Goal: Information Seeking & Learning: Learn about a topic

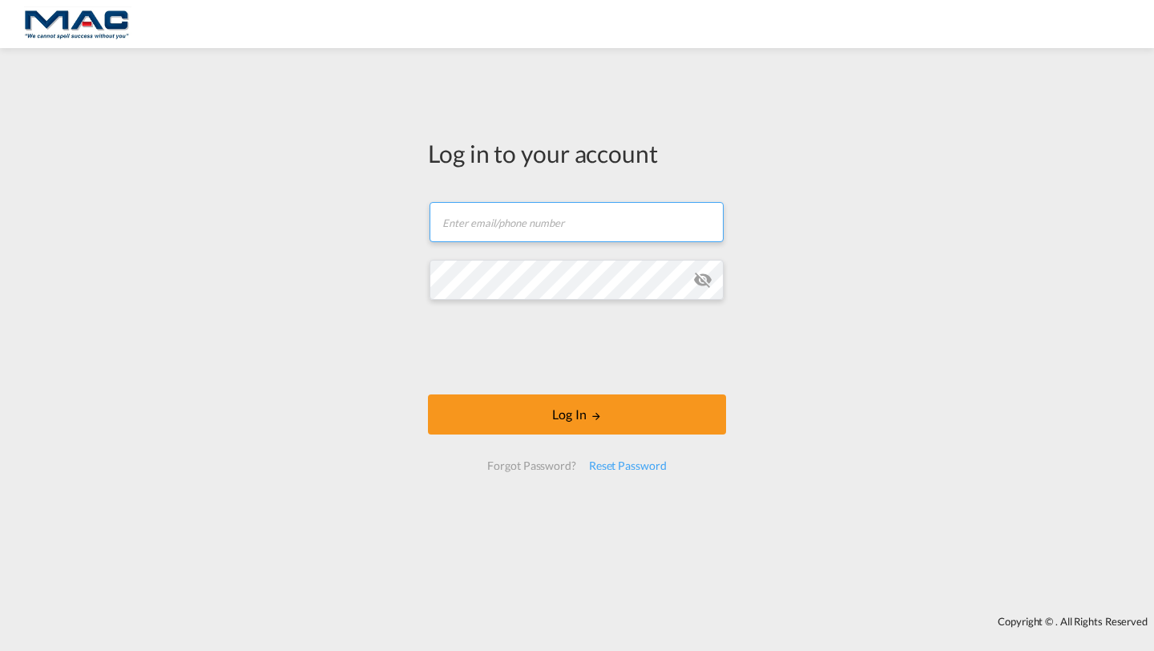
type input "[PERSON_NAME][EMAIL_ADDRESS][DOMAIN_NAME]"
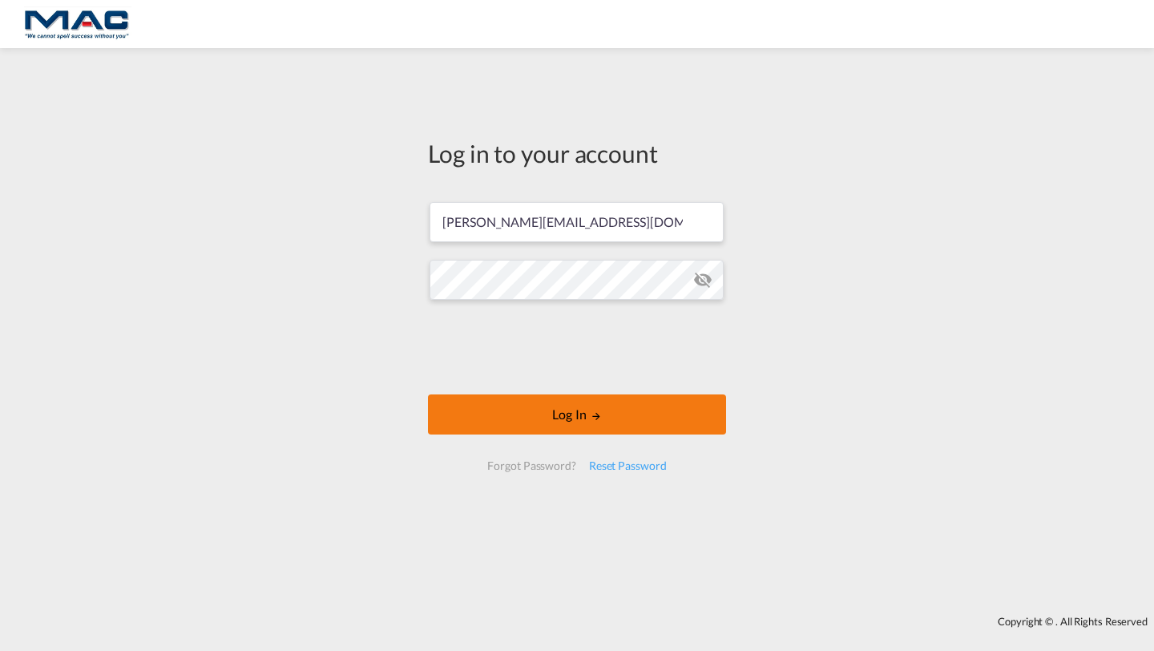
click at [488, 410] on button "Log In" at bounding box center [577, 414] width 298 height 40
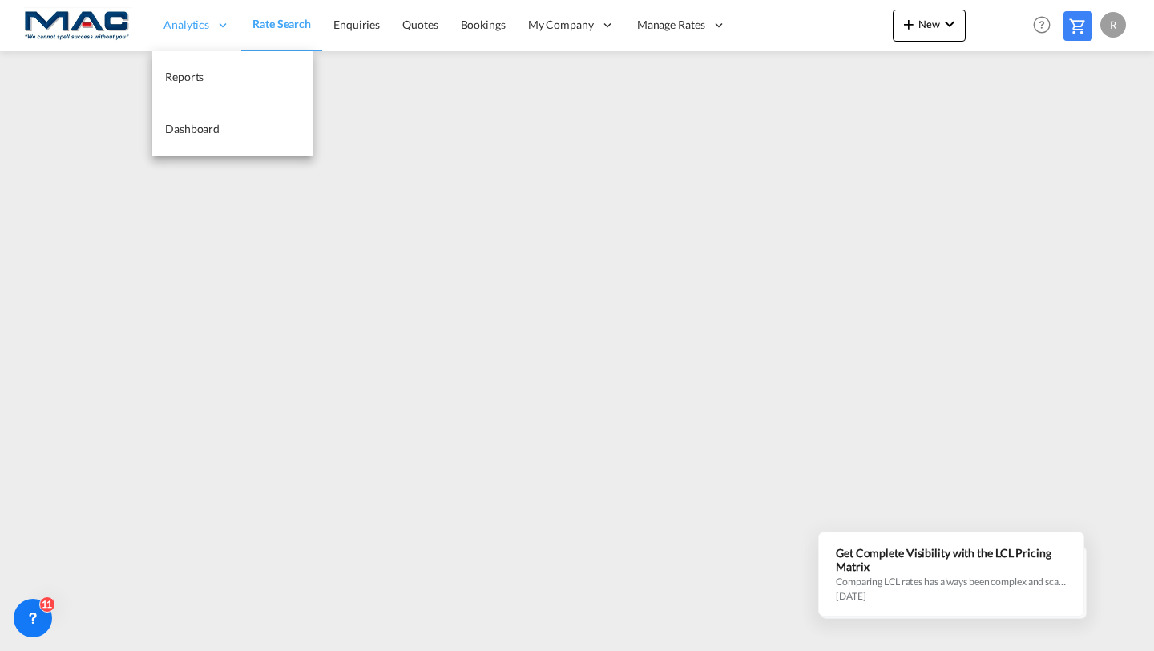
click at [197, 26] on span "Analytics" at bounding box center [187, 25] width 46 height 16
click at [184, 79] on span "Reports" at bounding box center [184, 77] width 38 height 14
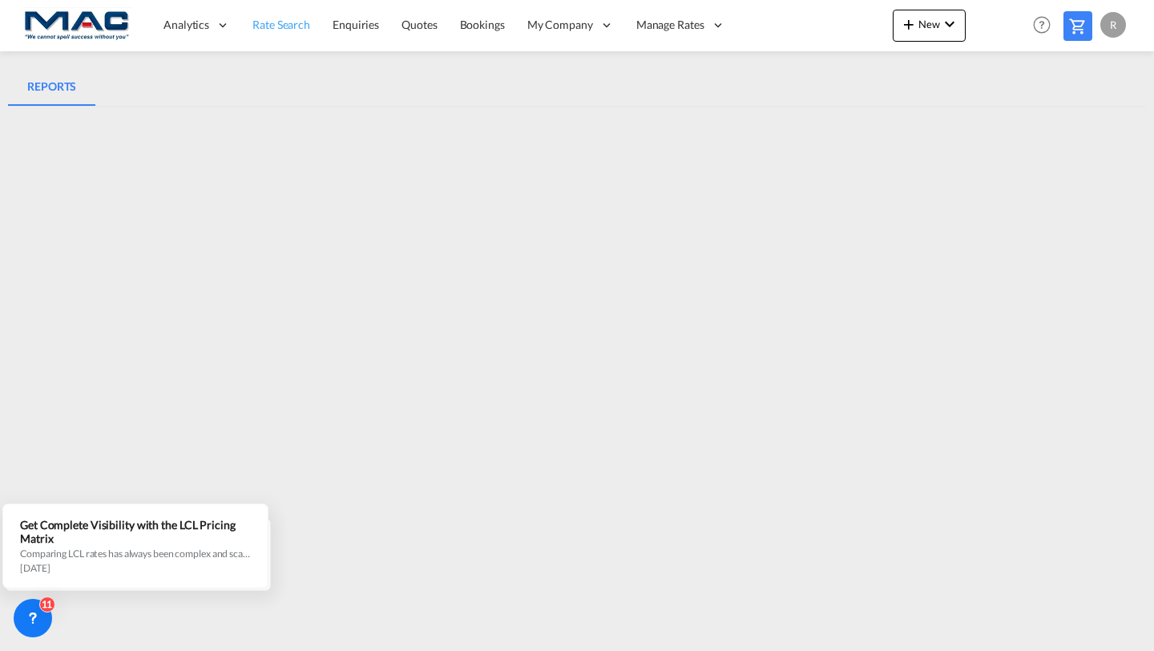
click at [286, 27] on span "Rate Search" at bounding box center [282, 25] width 58 height 14
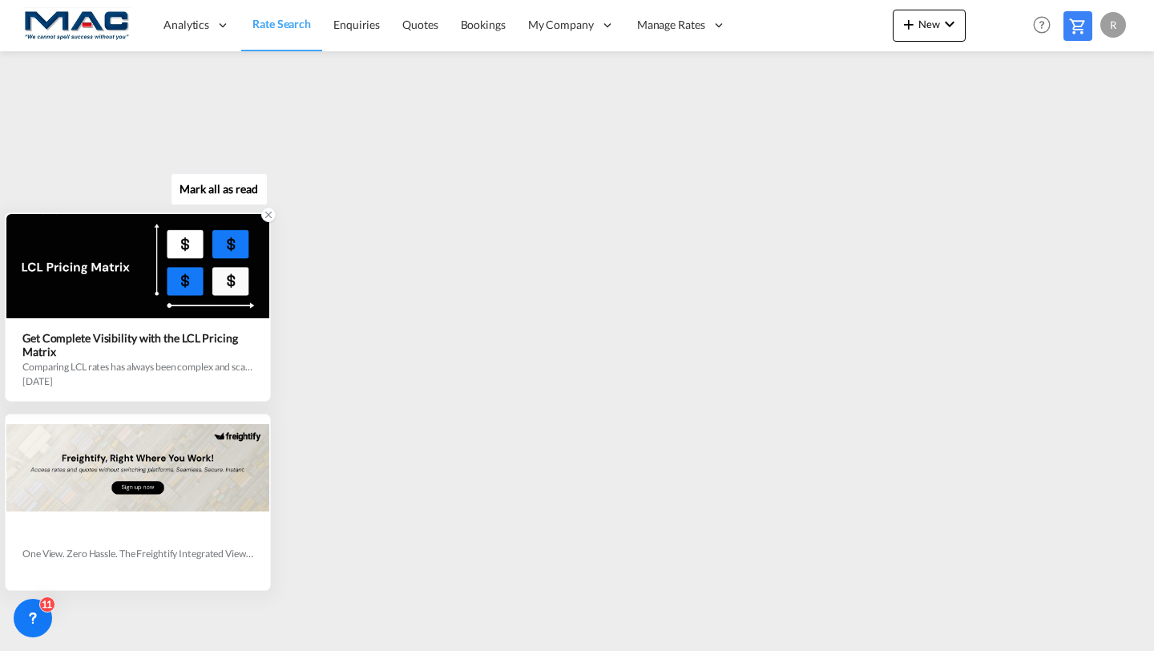
click at [267, 217] on icon at bounding box center [268, 214] width 11 height 11
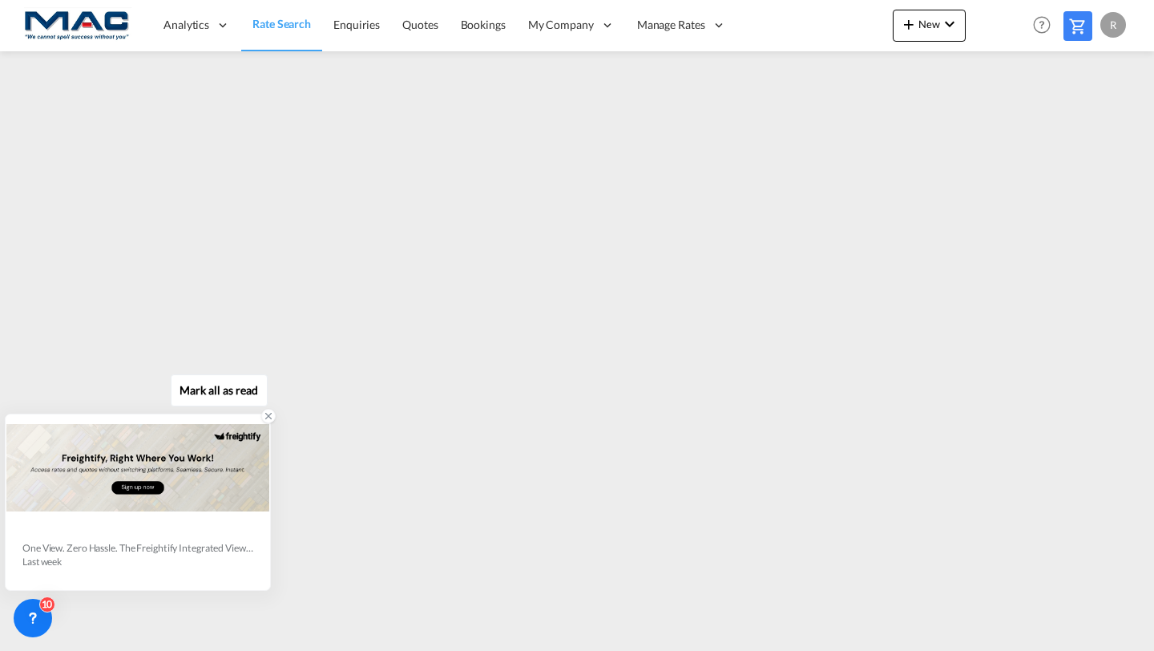
click at [267, 417] on icon at bounding box center [269, 417] width 6 height 6
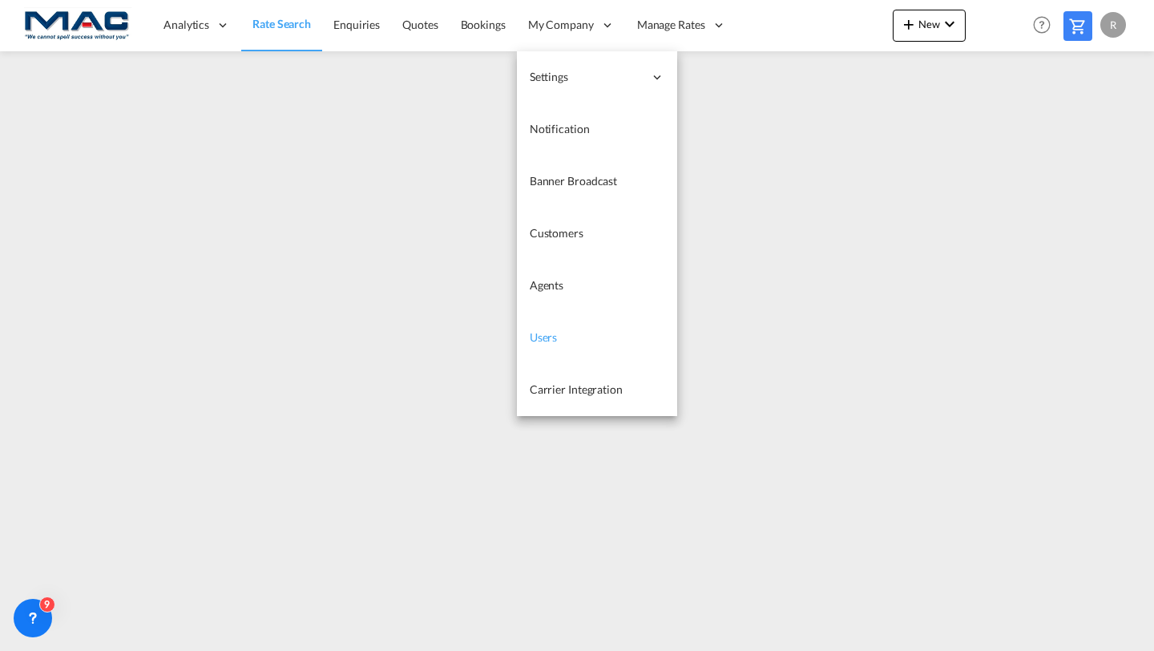
click at [558, 341] on link "Users" at bounding box center [597, 338] width 160 height 52
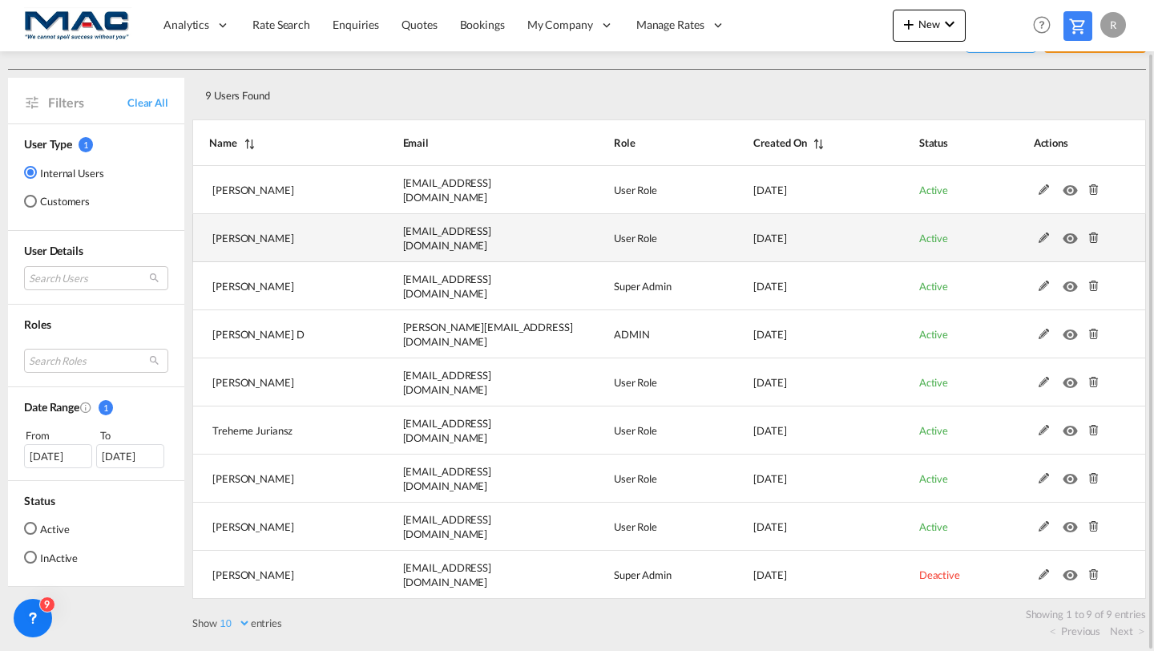
scroll to position [55, 0]
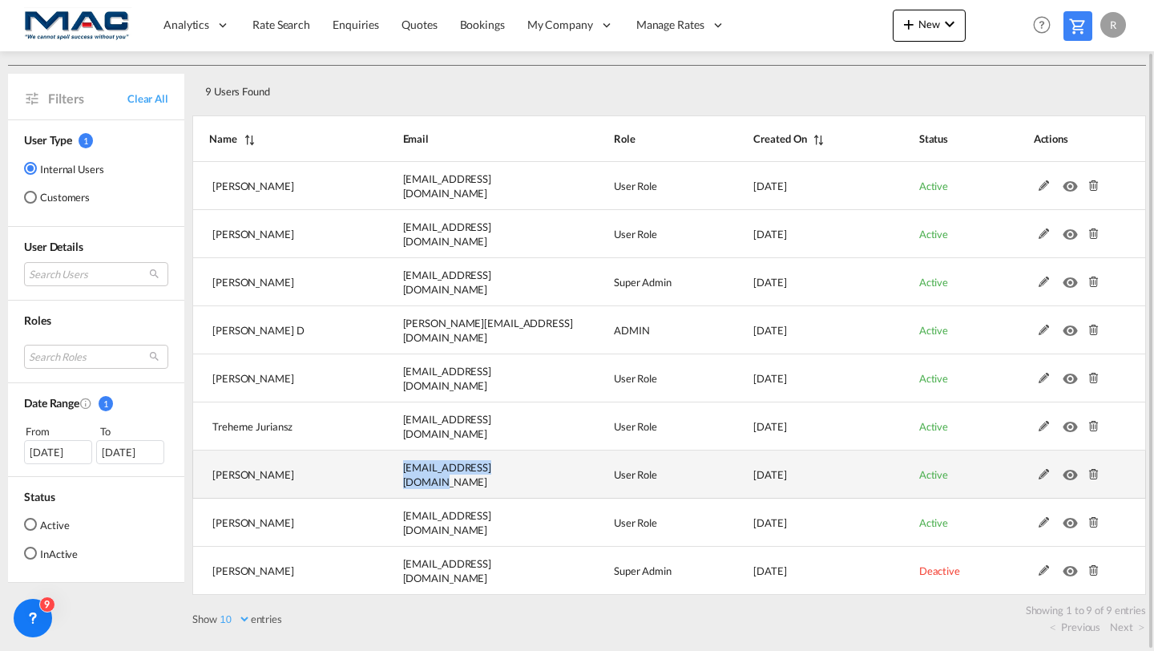
drag, startPoint x: 403, startPoint y: 477, endPoint x: 517, endPoint y: 481, distance: 113.9
click at [517, 481] on td "[EMAIL_ADDRESS][DOMAIN_NAME]" at bounding box center [468, 475] width 211 height 48
copy span "[EMAIL_ADDRESS][DOMAIN_NAME]"
click at [463, 474] on span "[EMAIL_ADDRESS][DOMAIN_NAME]" at bounding box center [447, 474] width 89 height 27
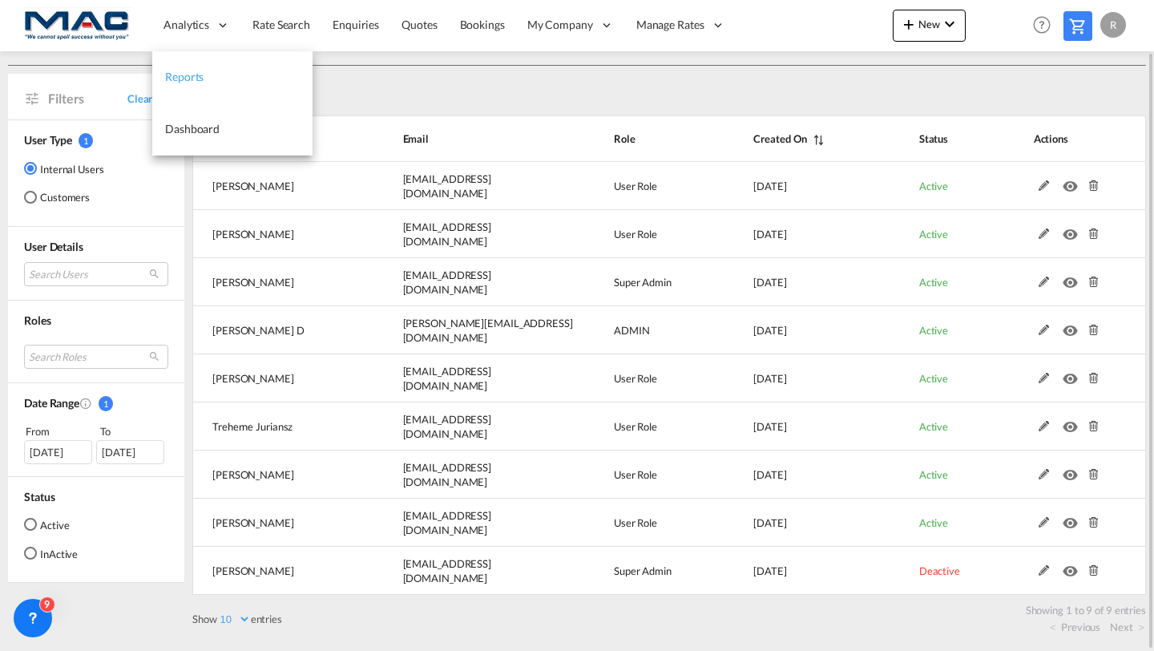
click at [198, 77] on span "Reports" at bounding box center [184, 77] width 38 height 14
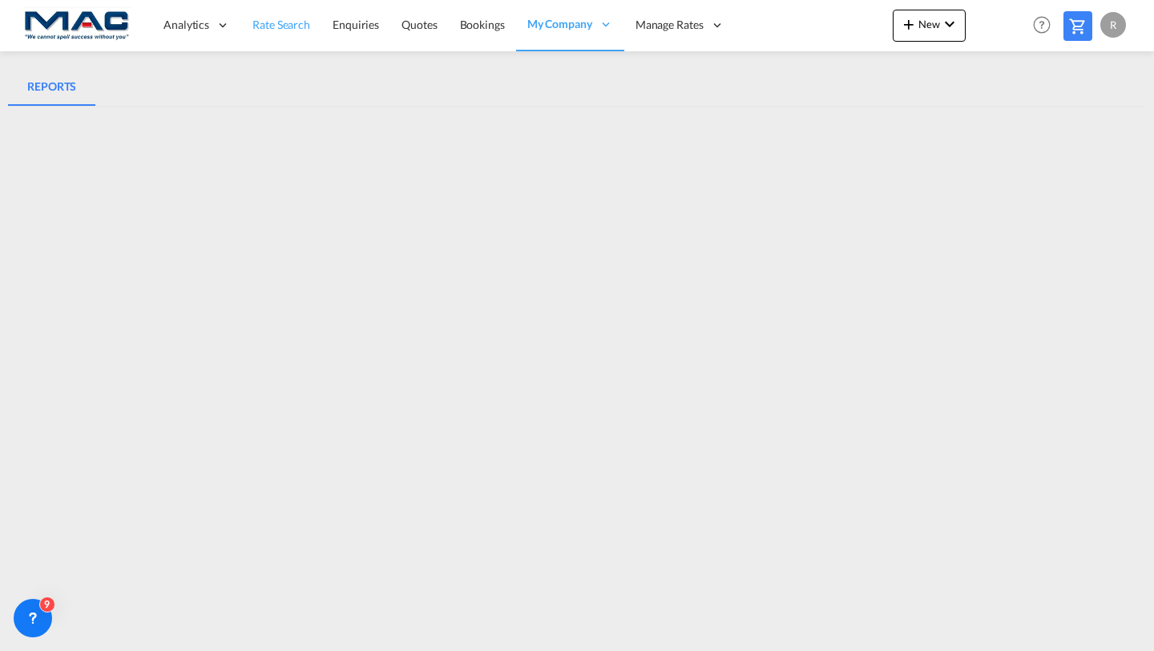
click at [287, 30] on span "Rate Search" at bounding box center [282, 25] width 58 height 14
click at [1118, 25] on div "R" at bounding box center [1114, 25] width 26 height 26
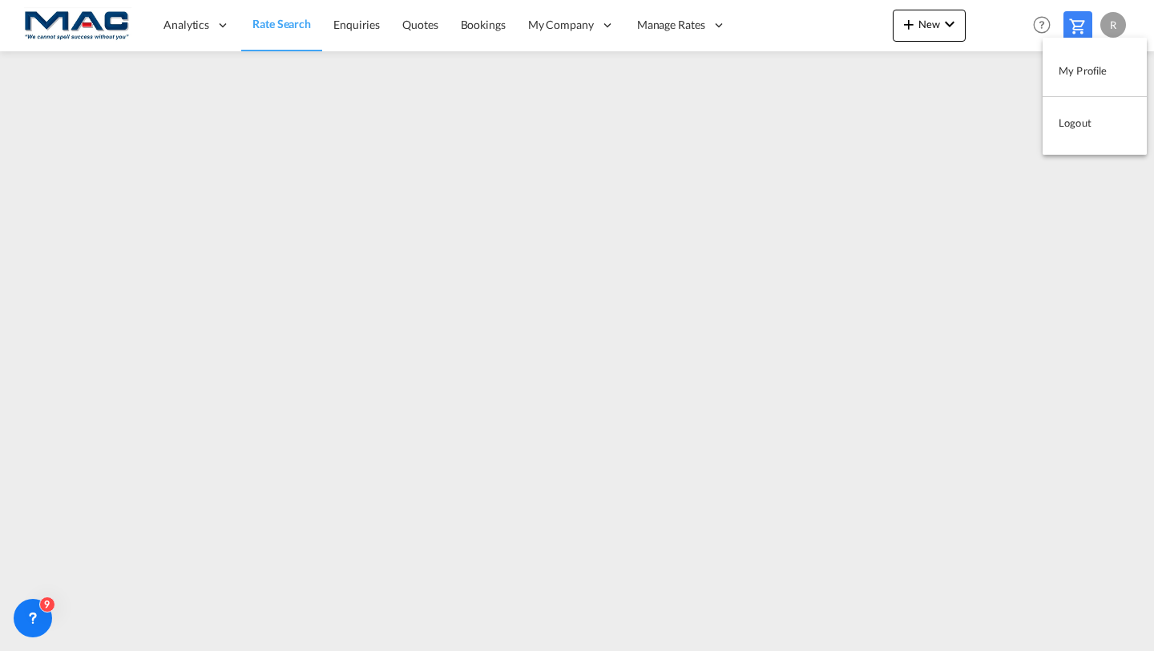
click at [834, 30] on md-backdrop at bounding box center [577, 325] width 1154 height 651
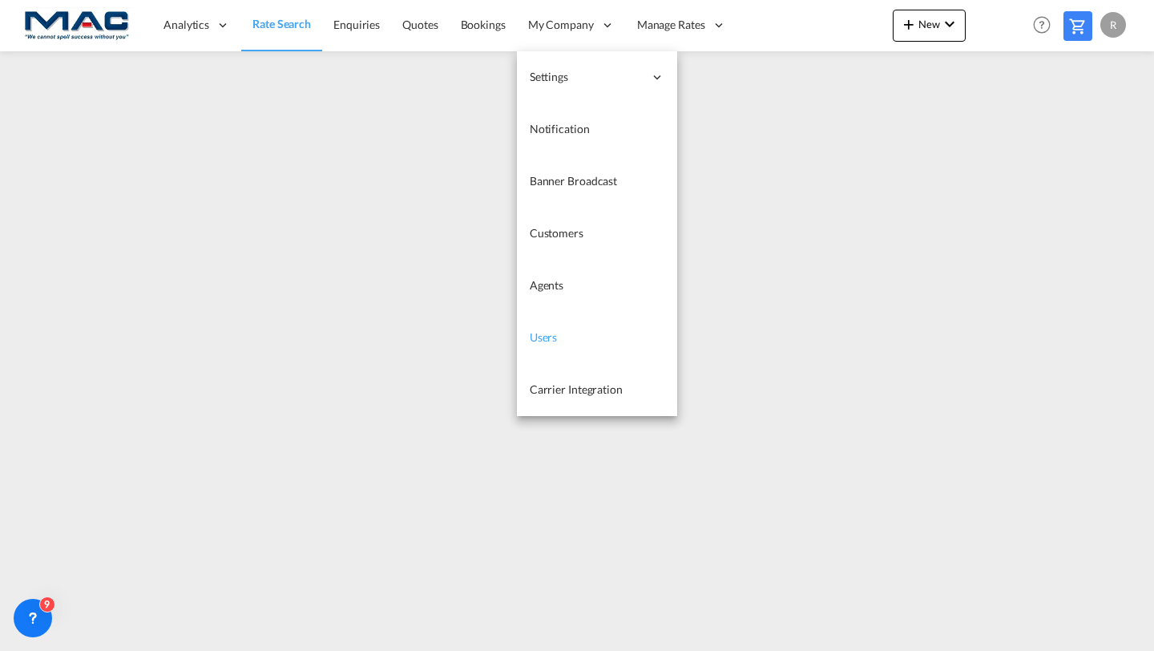
click at [536, 329] on link "Users" at bounding box center [597, 338] width 160 height 52
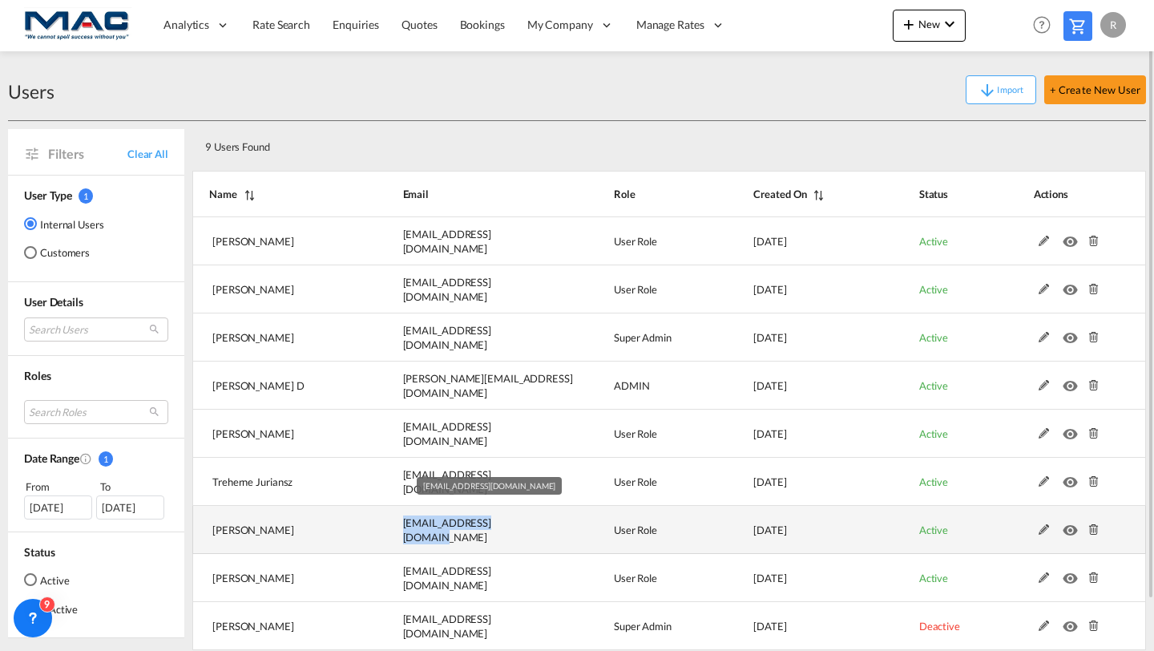
drag, startPoint x: 401, startPoint y: 531, endPoint x: 526, endPoint y: 528, distance: 125.1
click at [528, 531] on td "[EMAIL_ADDRESS][DOMAIN_NAME]" at bounding box center [468, 530] width 211 height 48
copy span "[EMAIL_ADDRESS][DOMAIN_NAME]"
click at [1044, 527] on md-icon at bounding box center [1044, 529] width 21 height 11
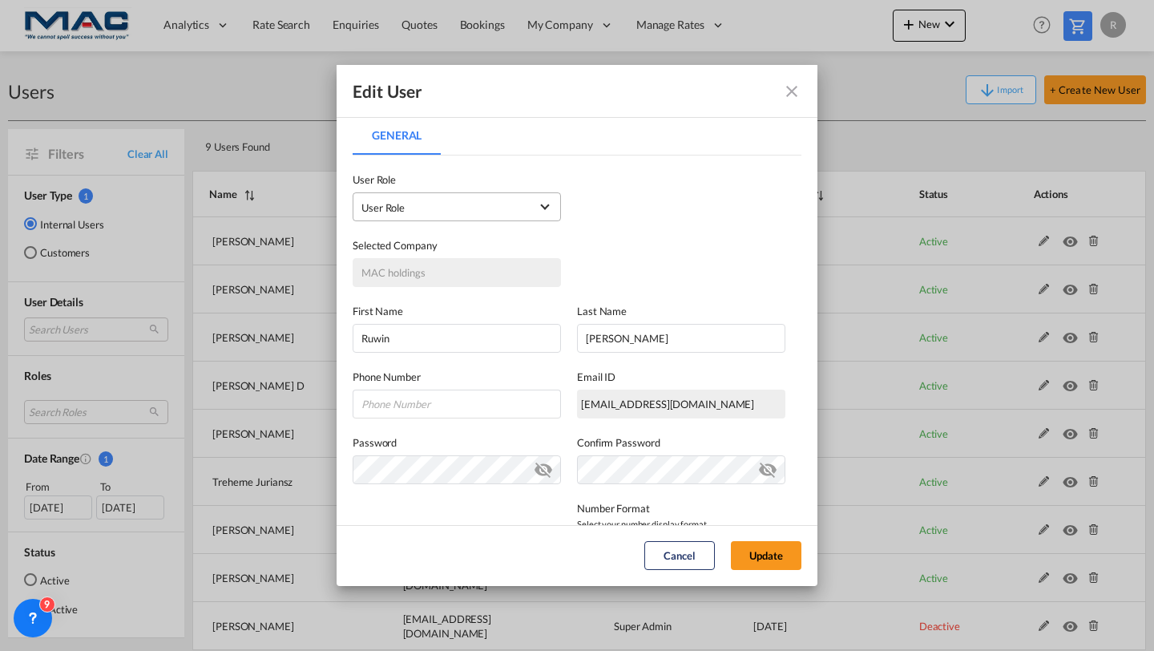
click at [415, 201] on span "User Role USER_DEFINED" at bounding box center [446, 208] width 168 height 16
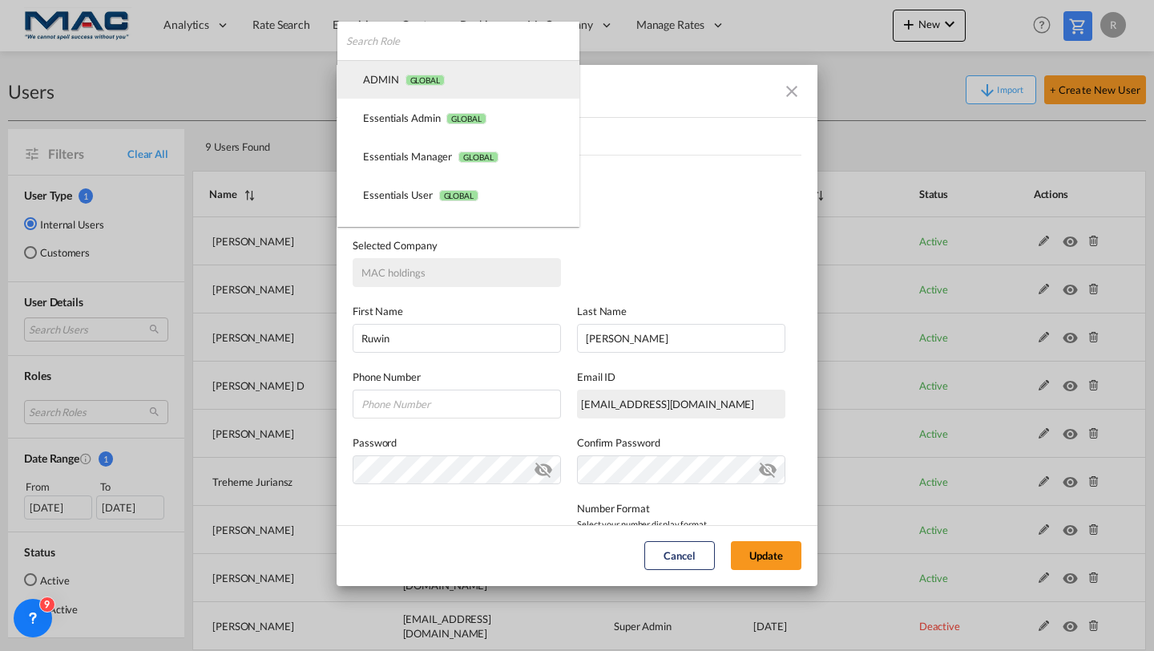
click at [420, 75] on span "GLOBAL" at bounding box center [425, 80] width 39 height 11
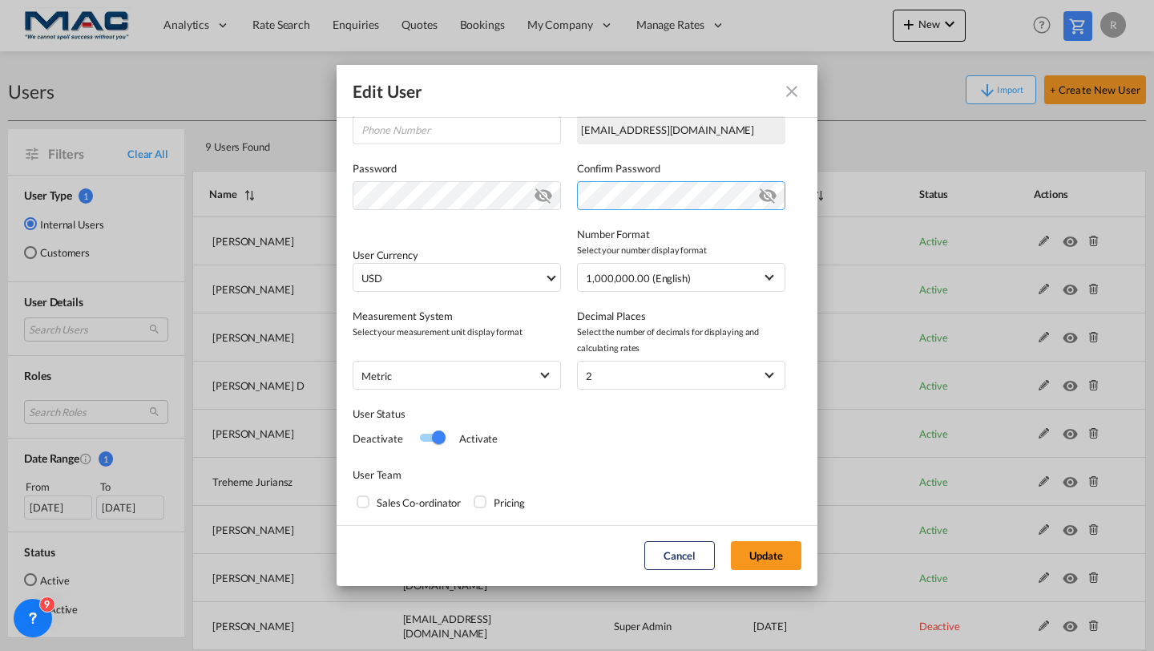
scroll to position [342, 0]
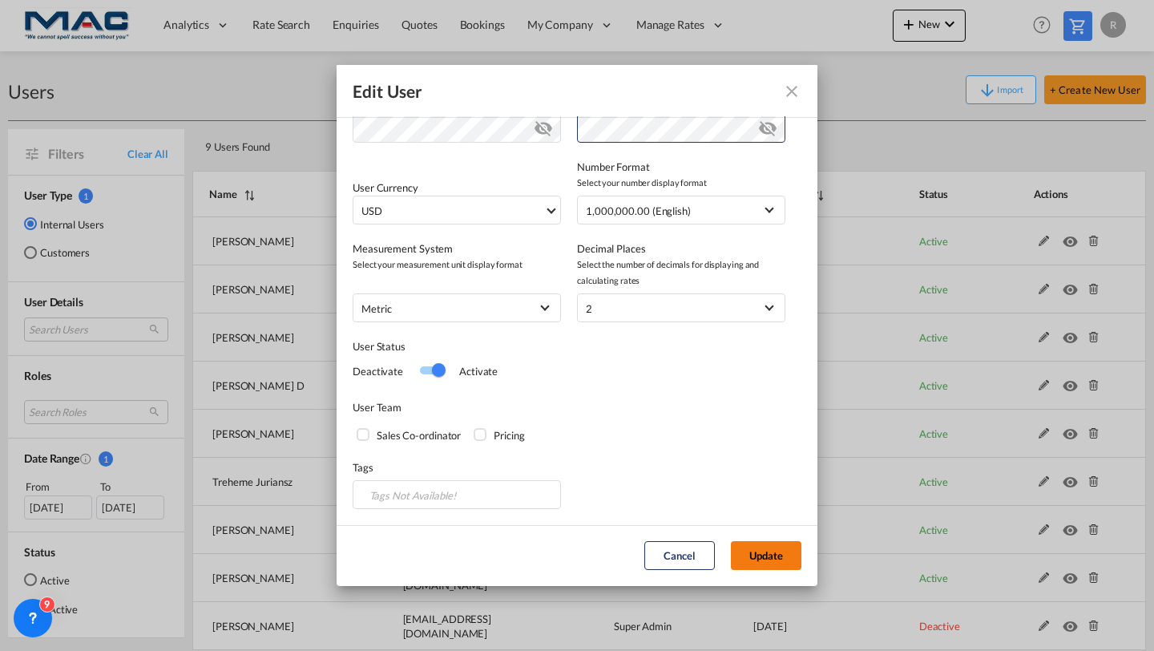
click at [742, 552] on button "Update" at bounding box center [766, 555] width 71 height 29
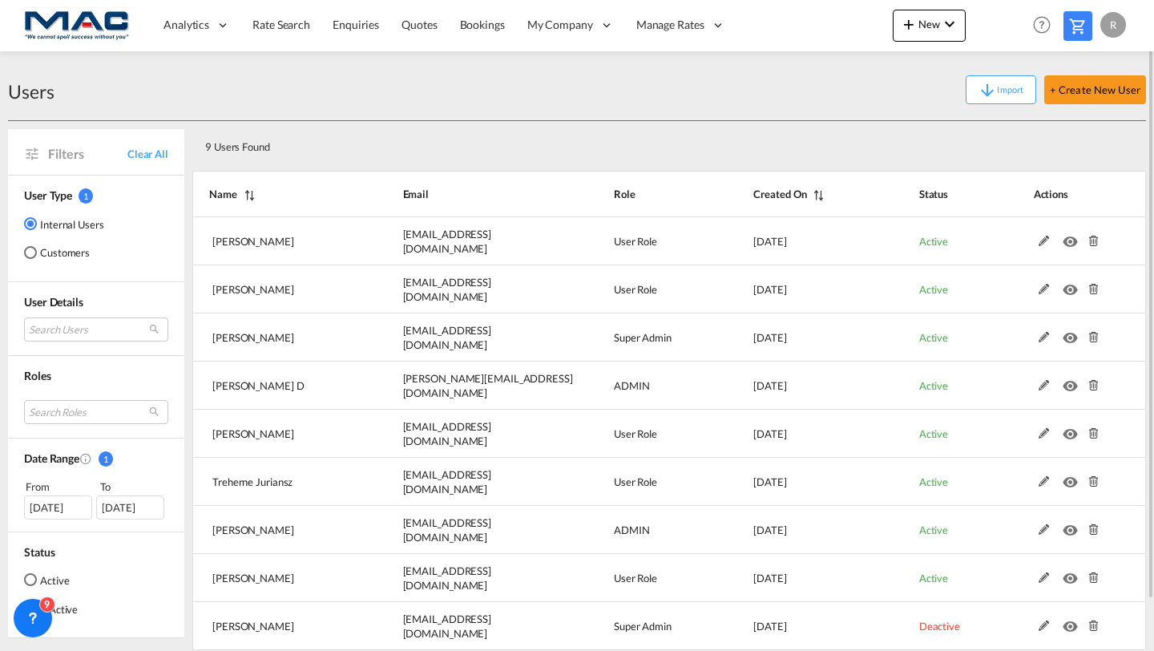
click at [1114, 21] on div "R" at bounding box center [1114, 25] width 26 height 26
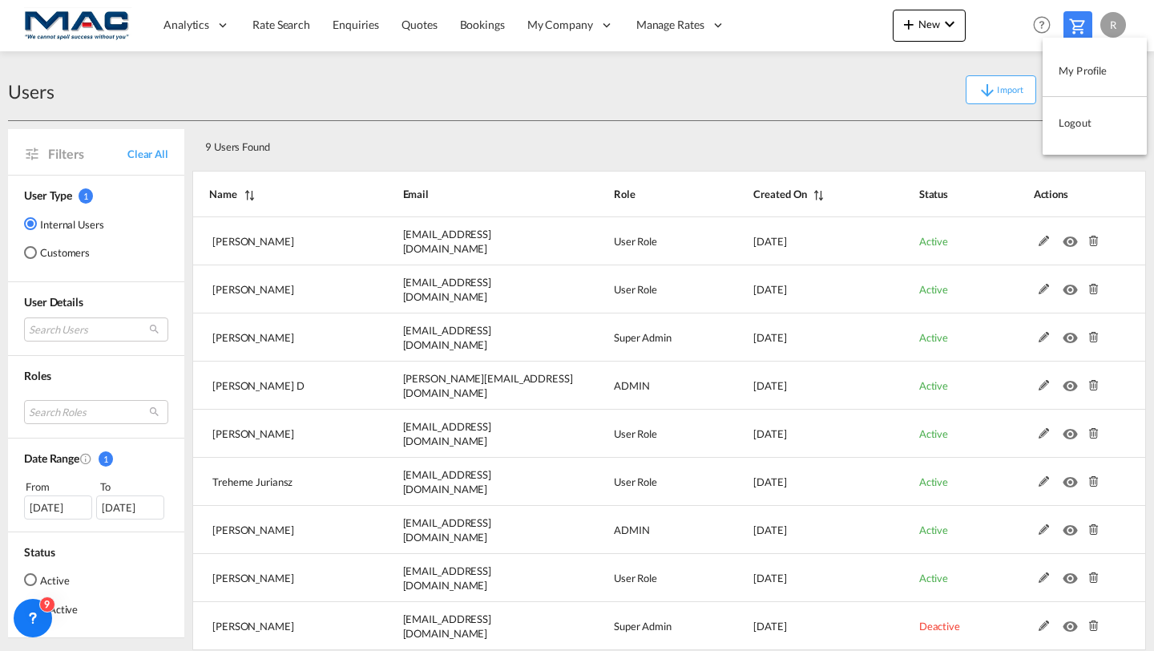
click at [1060, 128] on button "Logout" at bounding box center [1095, 123] width 104 height 32
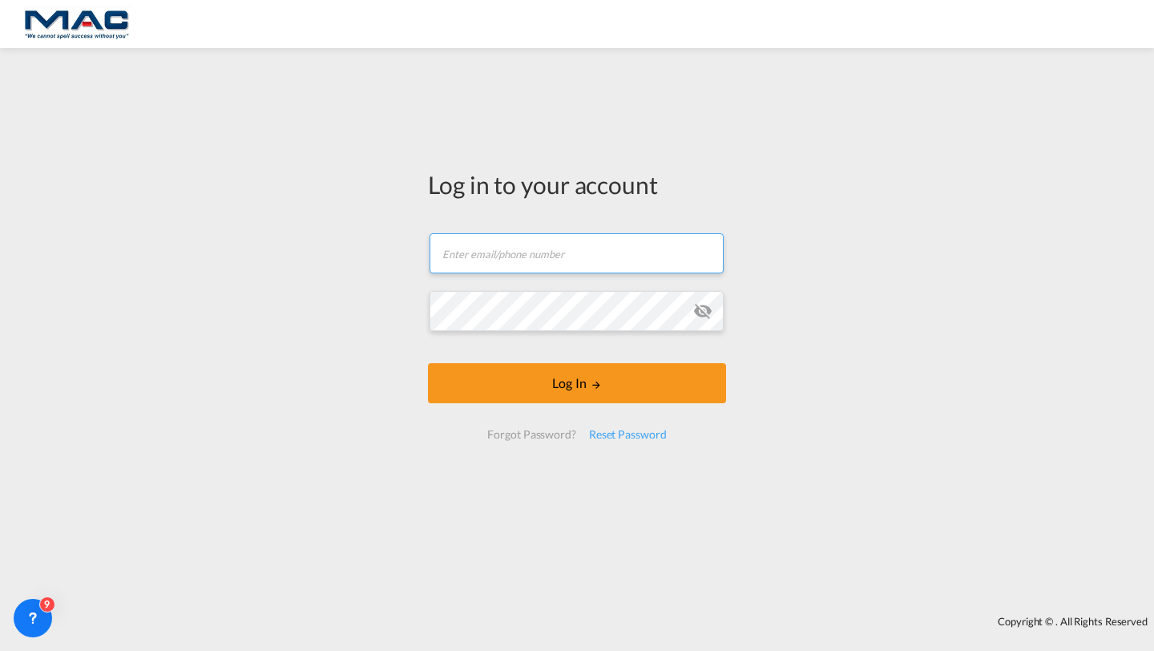
type input "[PERSON_NAME][EMAIL_ADDRESS][DOMAIN_NAME]"
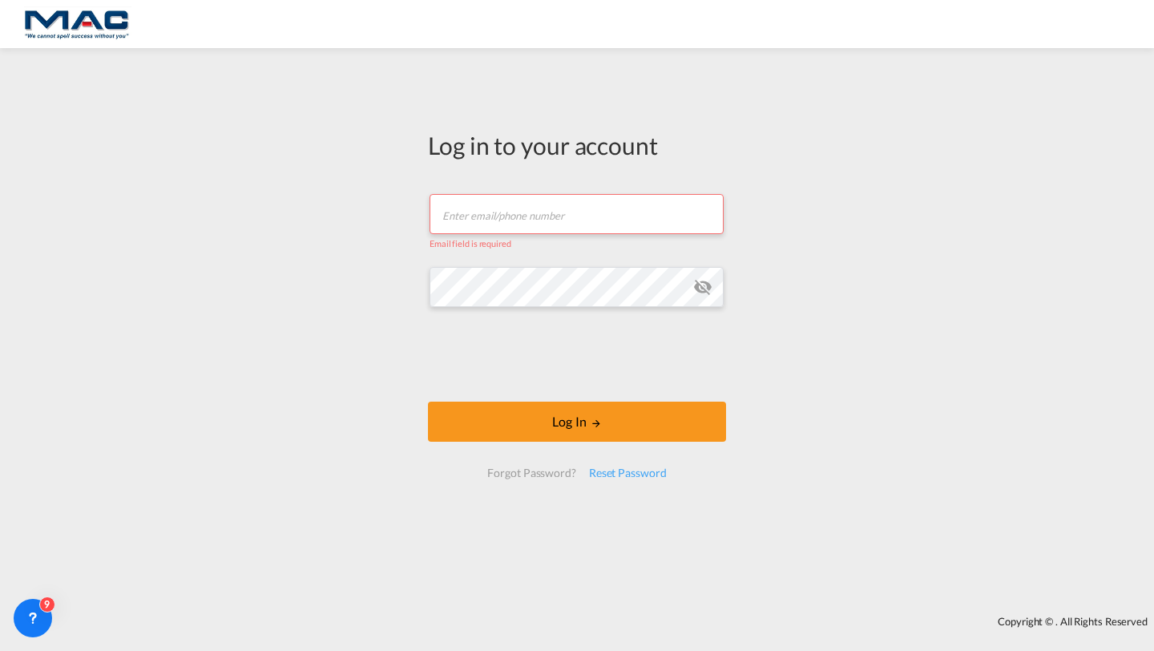
paste input "[EMAIL_ADDRESS][DOMAIN_NAME]"
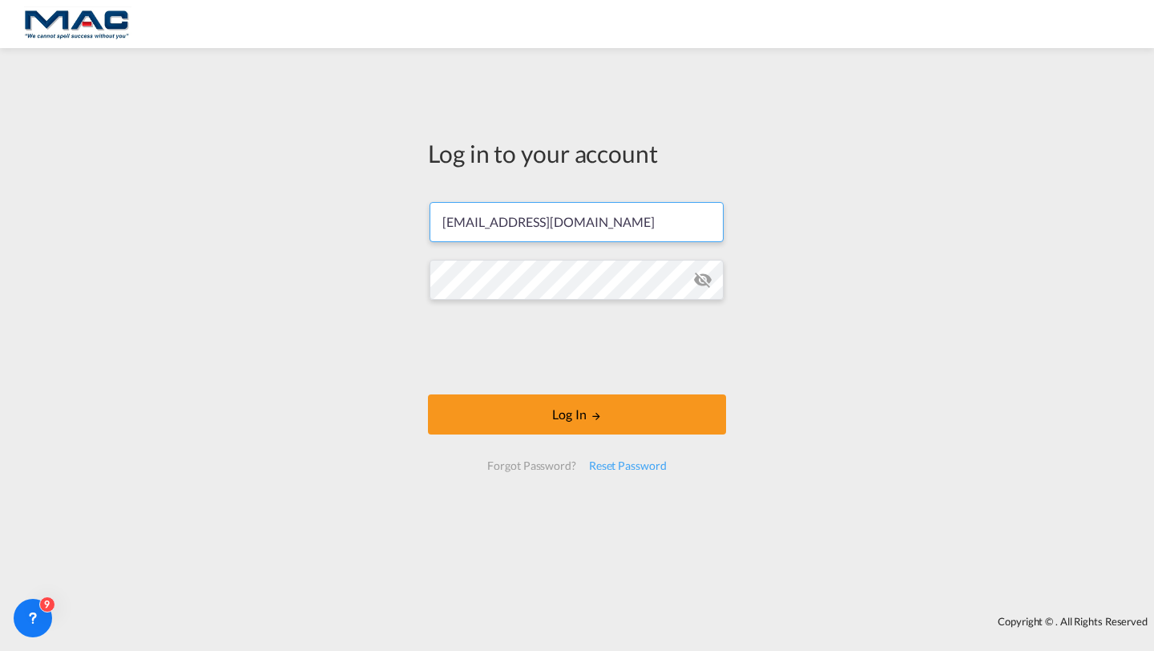
type input "[EMAIL_ADDRESS][DOMAIN_NAME]"
click at [697, 273] on md-icon "icon-eye-off" at bounding box center [702, 279] width 19 height 19
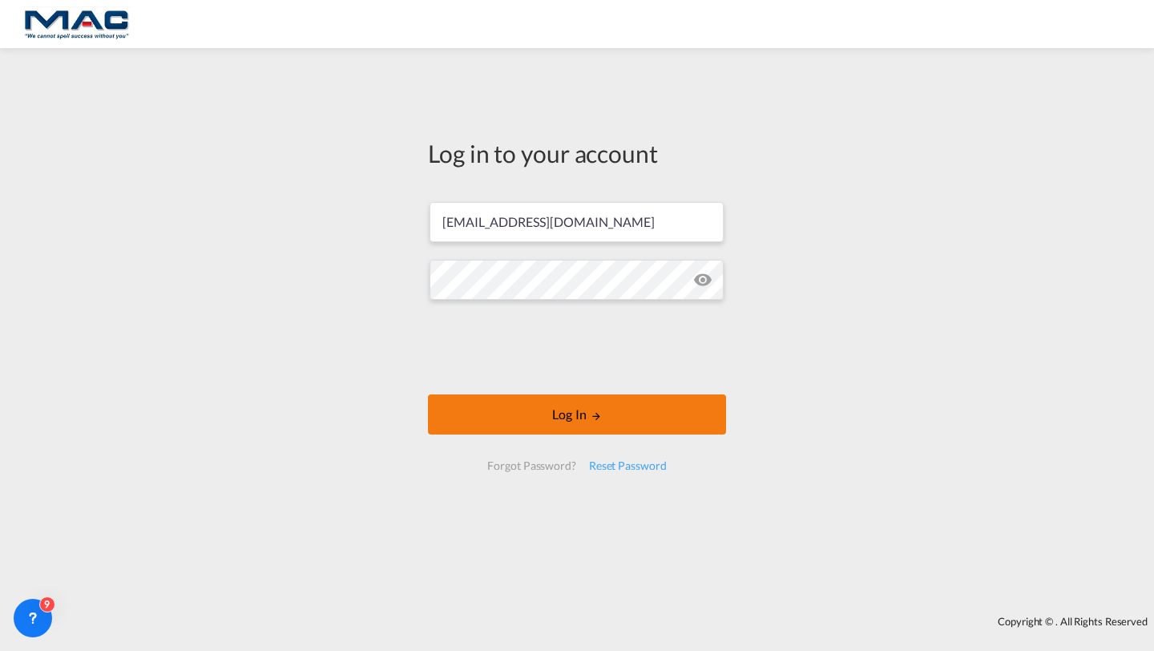
click at [480, 414] on button "Log In" at bounding box center [577, 414] width 298 height 40
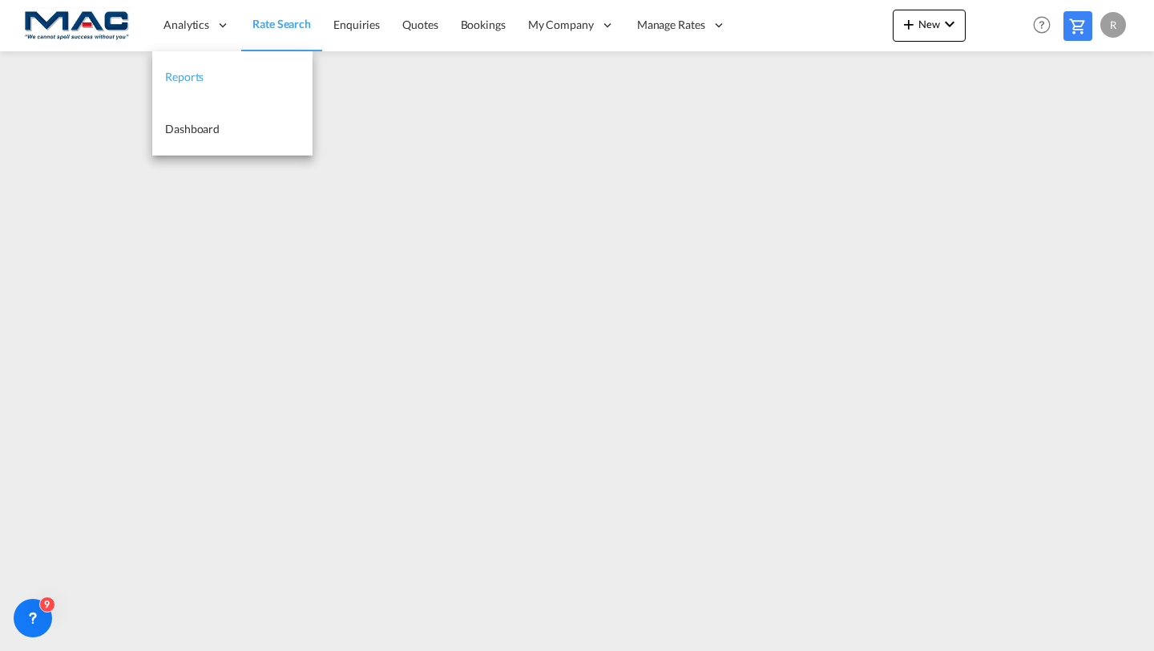
click at [180, 84] on span "Reports" at bounding box center [184, 77] width 38 height 16
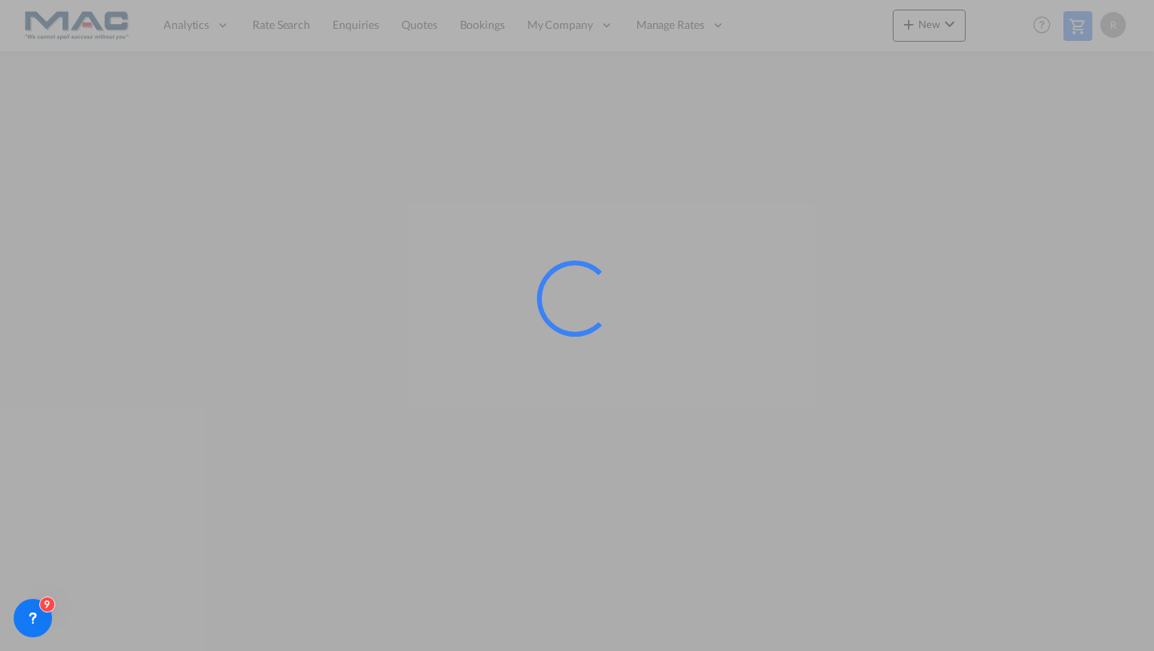
click at [265, 38] on div at bounding box center [577, 325] width 1154 height 651
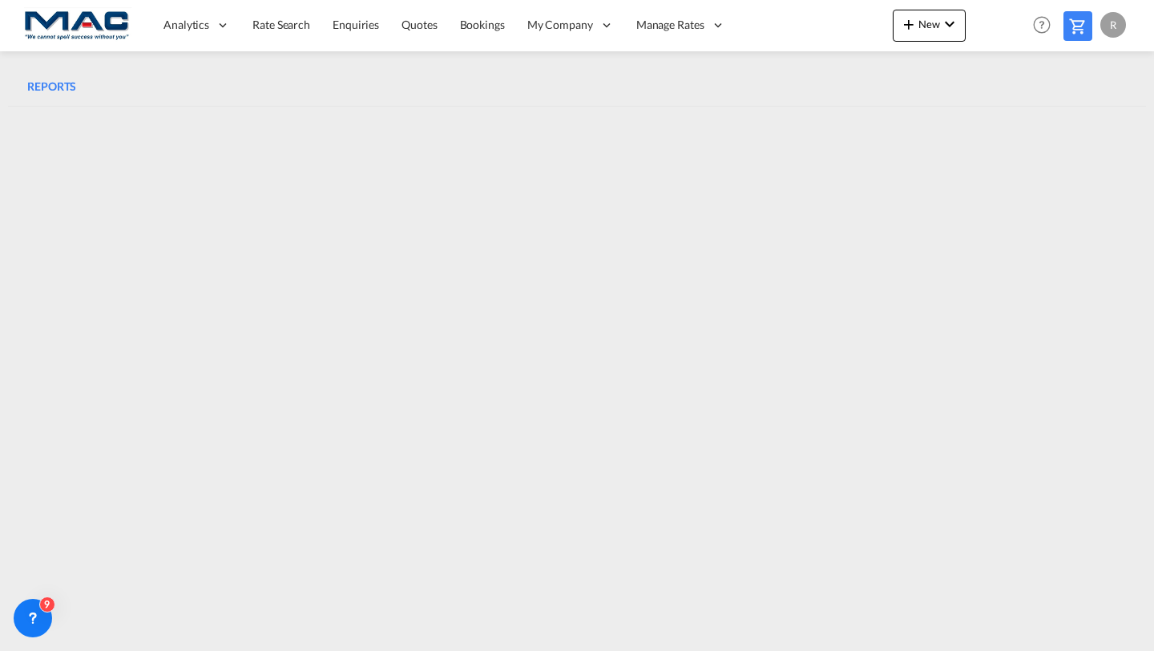
click at [272, 27] on span "Rate Search" at bounding box center [282, 25] width 58 height 14
click at [276, 26] on span "Rate Search" at bounding box center [282, 24] width 59 height 14
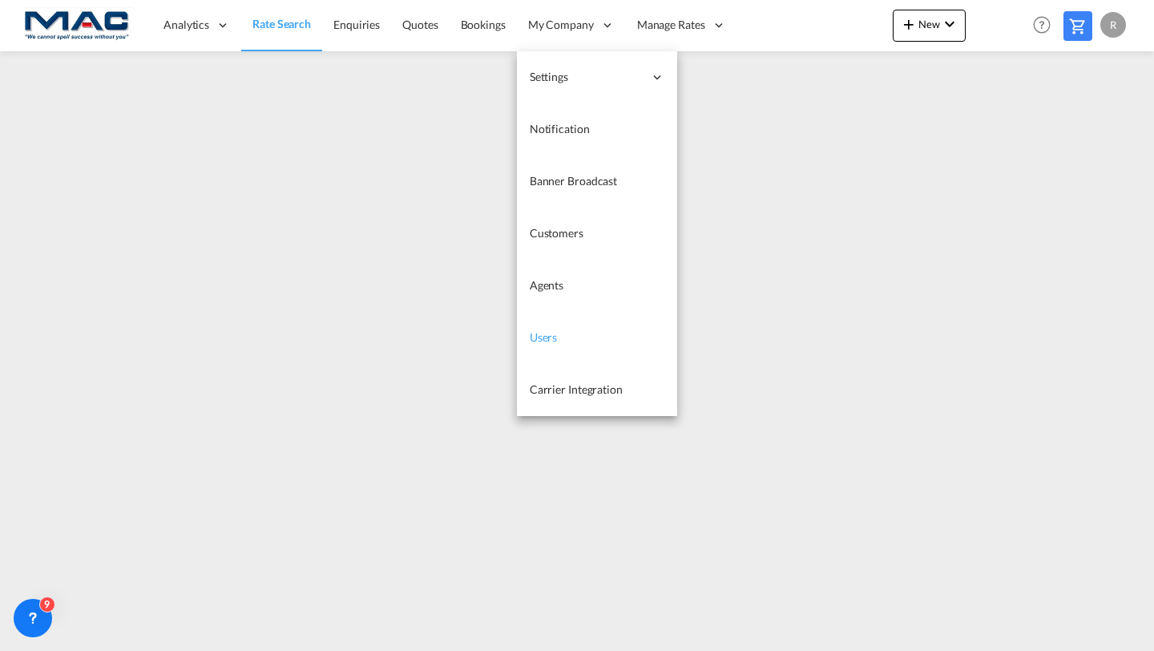
click at [540, 346] on link "Users" at bounding box center [597, 338] width 160 height 52
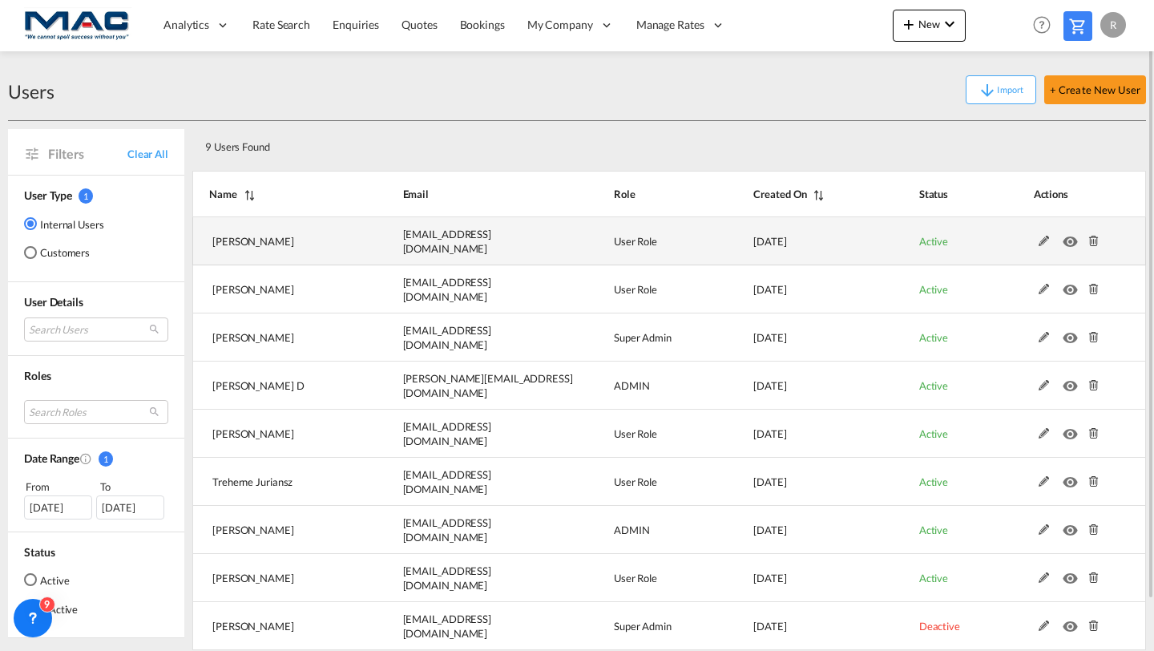
click at [1043, 244] on md-icon at bounding box center [1044, 241] width 21 height 11
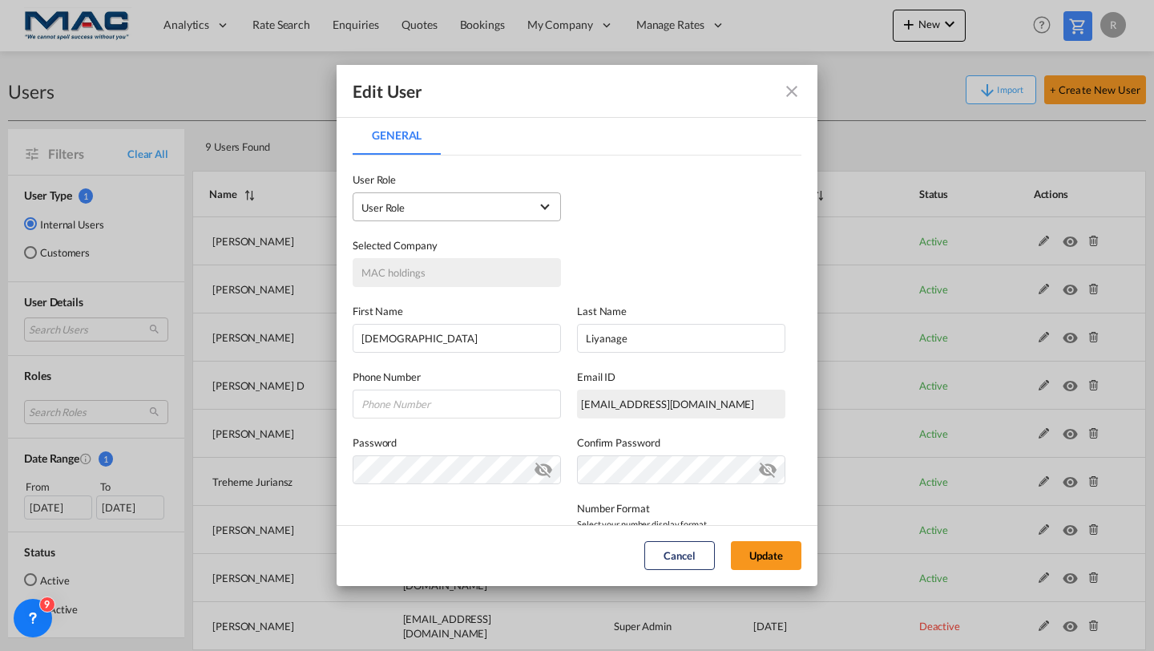
click at [445, 218] on md-select "User Role USER_DEFINED ADMIN GLOBAL Essentials Admin GLOBAL Essentials Manager …" at bounding box center [457, 206] width 208 height 29
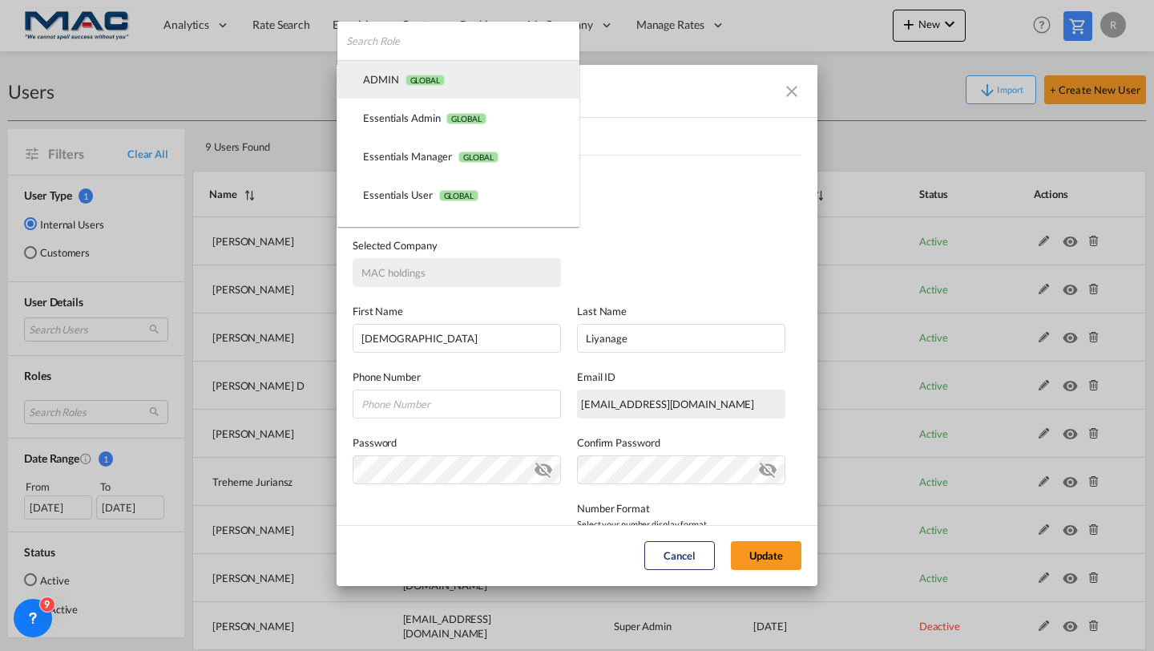
click at [430, 72] on div "ADMIN GLOBAL" at bounding box center [404, 79] width 82 height 14
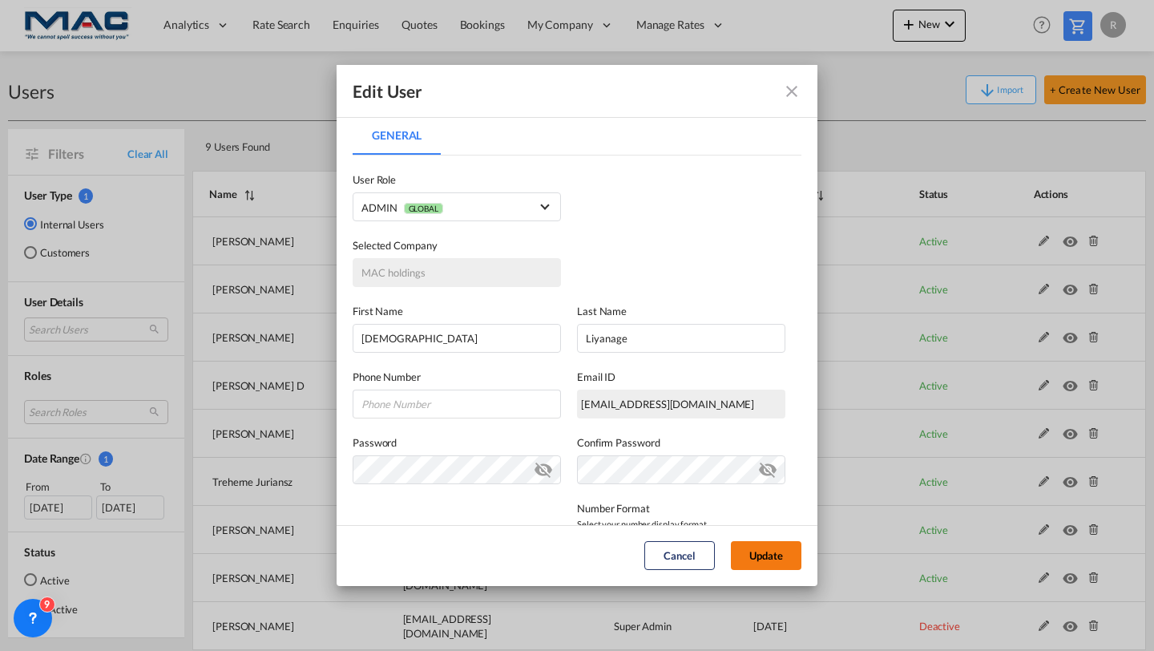
click at [774, 565] on button "Update" at bounding box center [766, 555] width 71 height 29
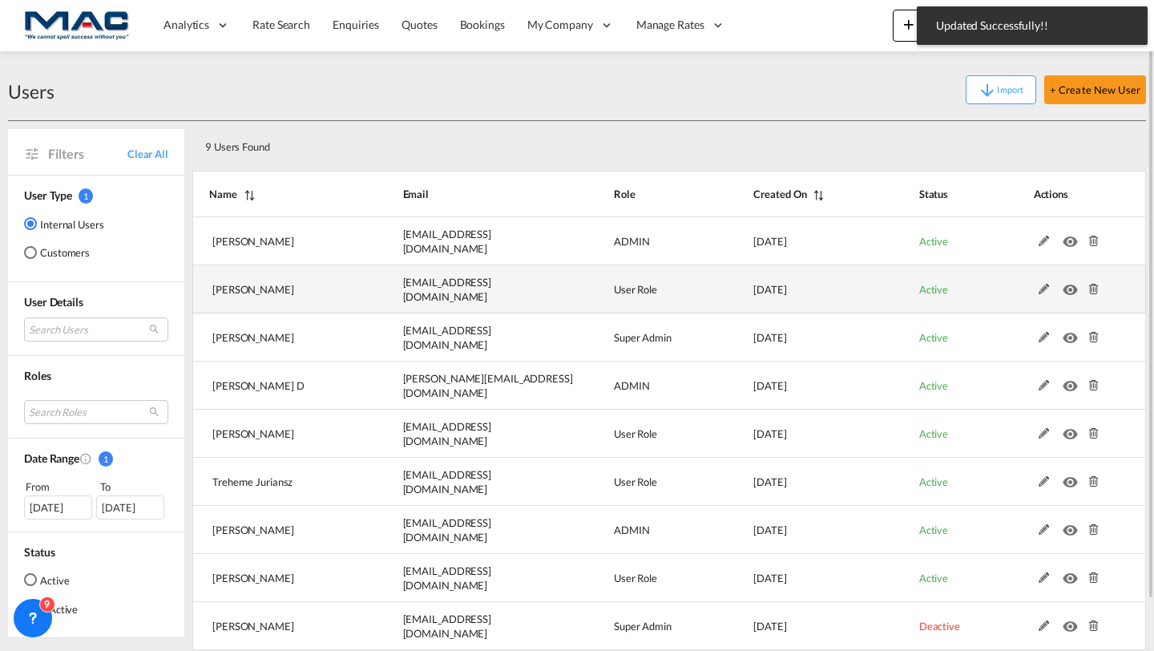
click at [1043, 286] on md-icon at bounding box center [1044, 289] width 21 height 11
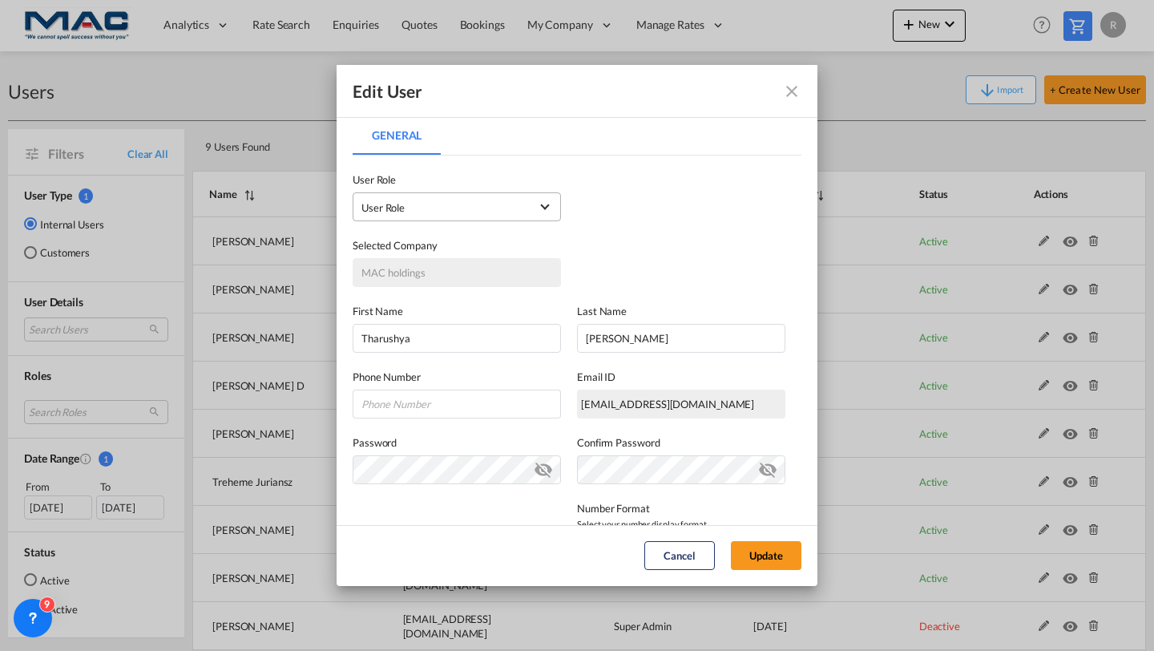
click at [480, 208] on span "User Role USER_DEFINED" at bounding box center [446, 208] width 168 height 16
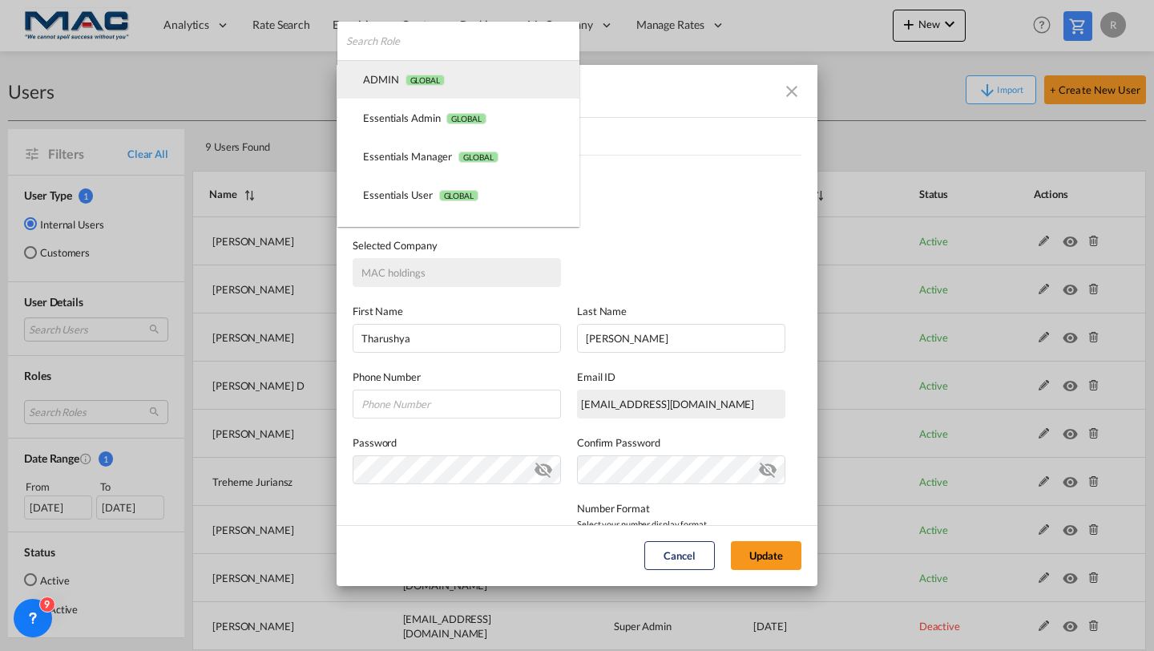
click at [460, 93] on md-option "ADMIN GLOBAL" at bounding box center [459, 79] width 242 height 38
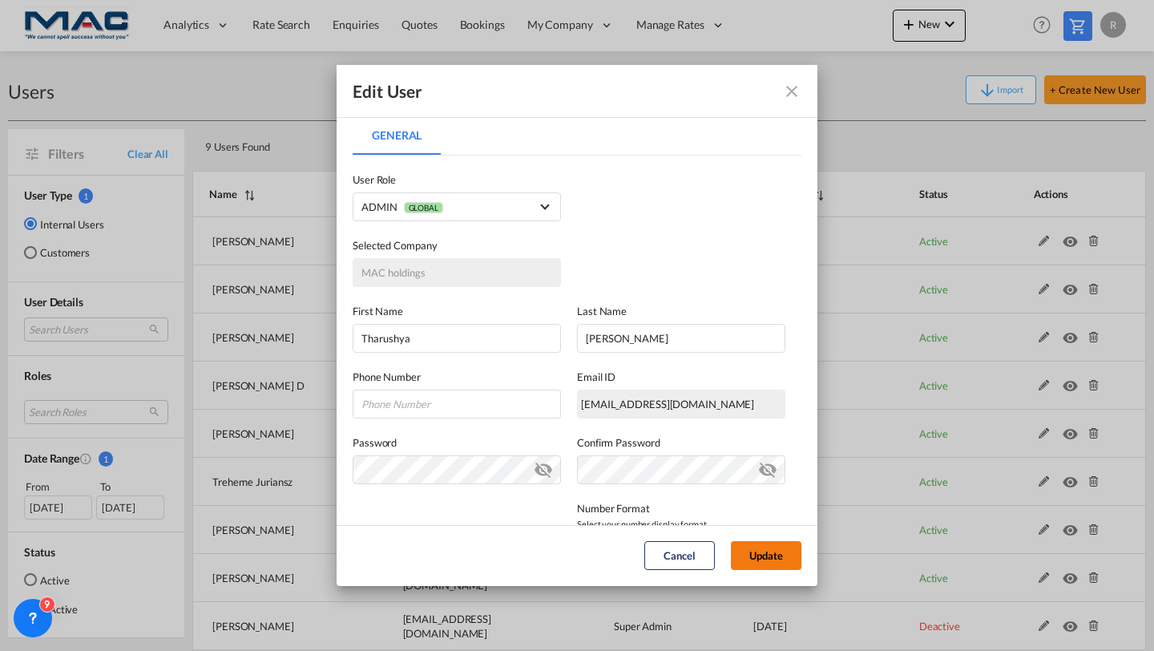
click at [776, 555] on button "Update" at bounding box center [766, 555] width 71 height 29
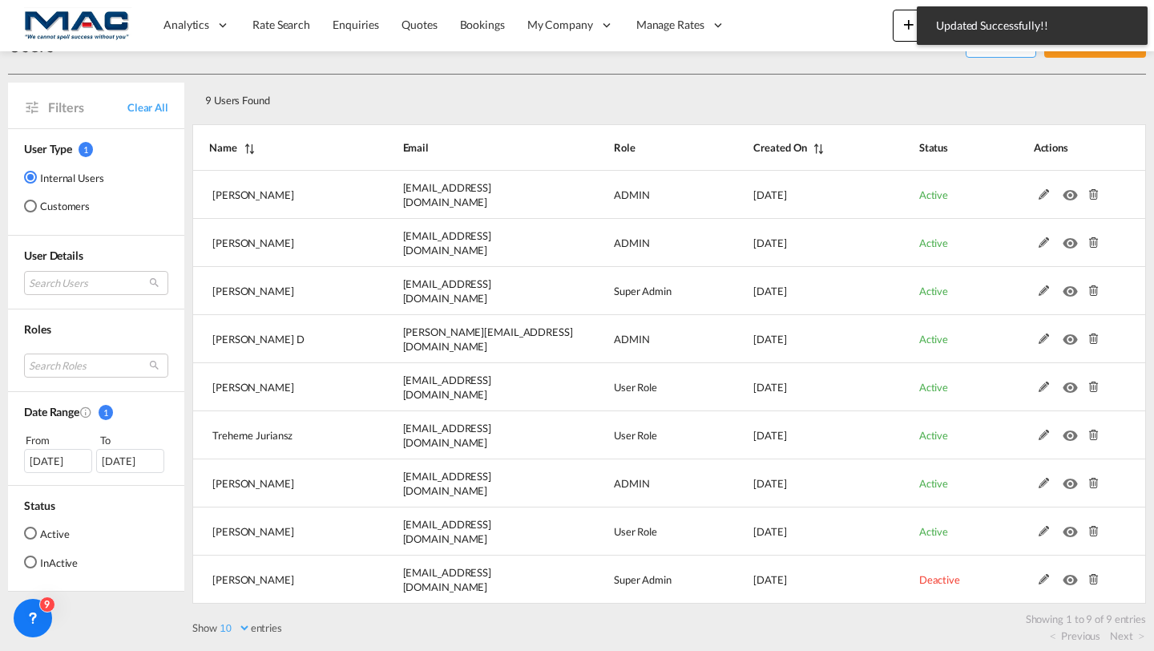
scroll to position [50, 0]
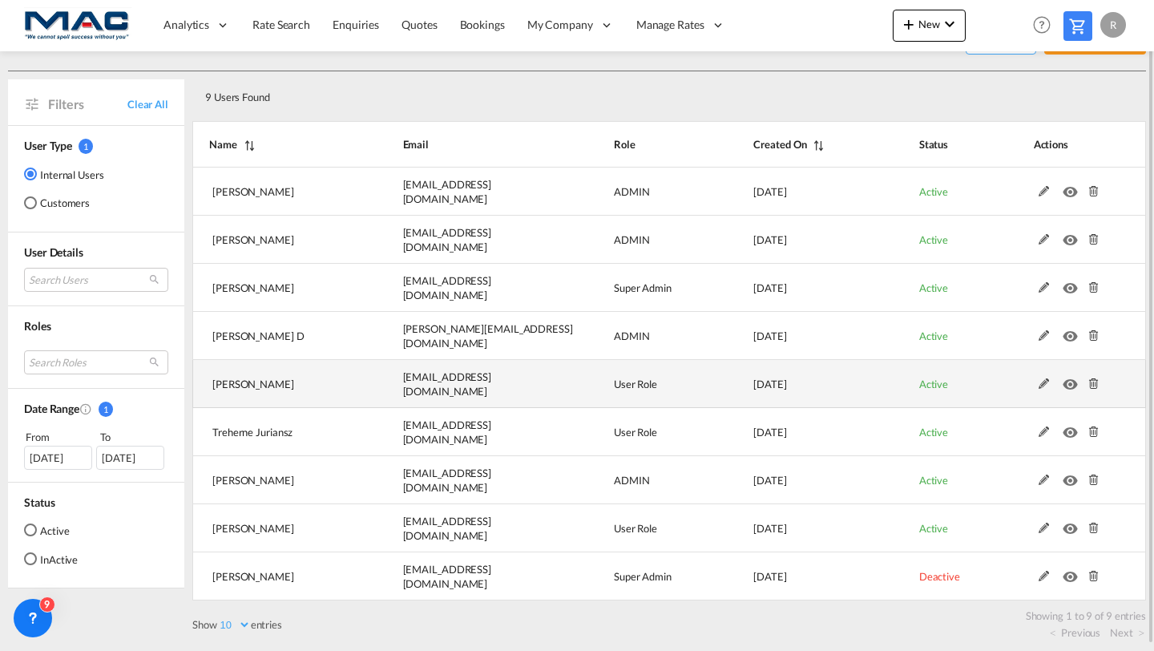
click at [1042, 382] on md-icon at bounding box center [1044, 383] width 21 height 11
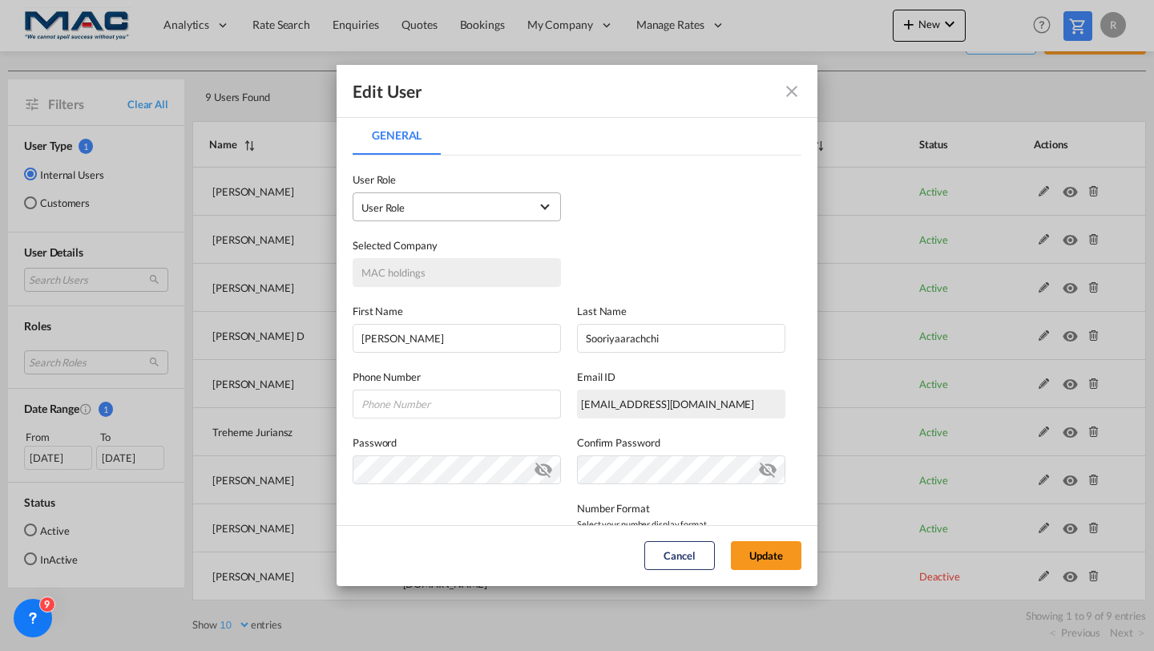
click at [502, 201] on span "User Role USER_DEFINED" at bounding box center [446, 208] width 168 height 16
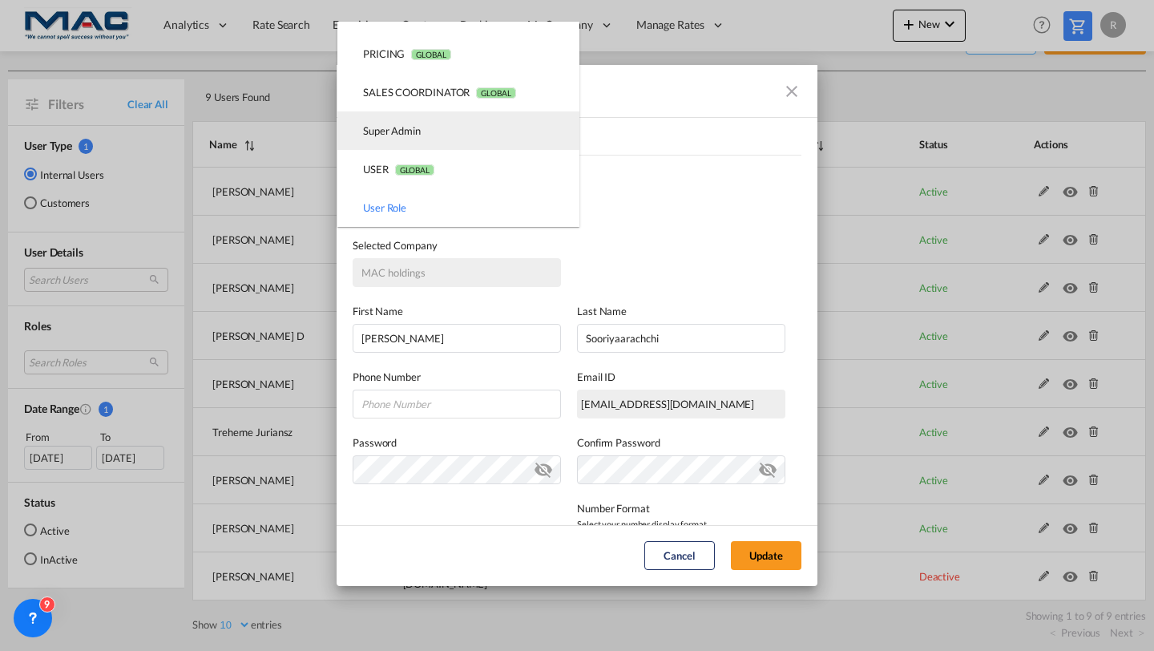
scroll to position [0, 0]
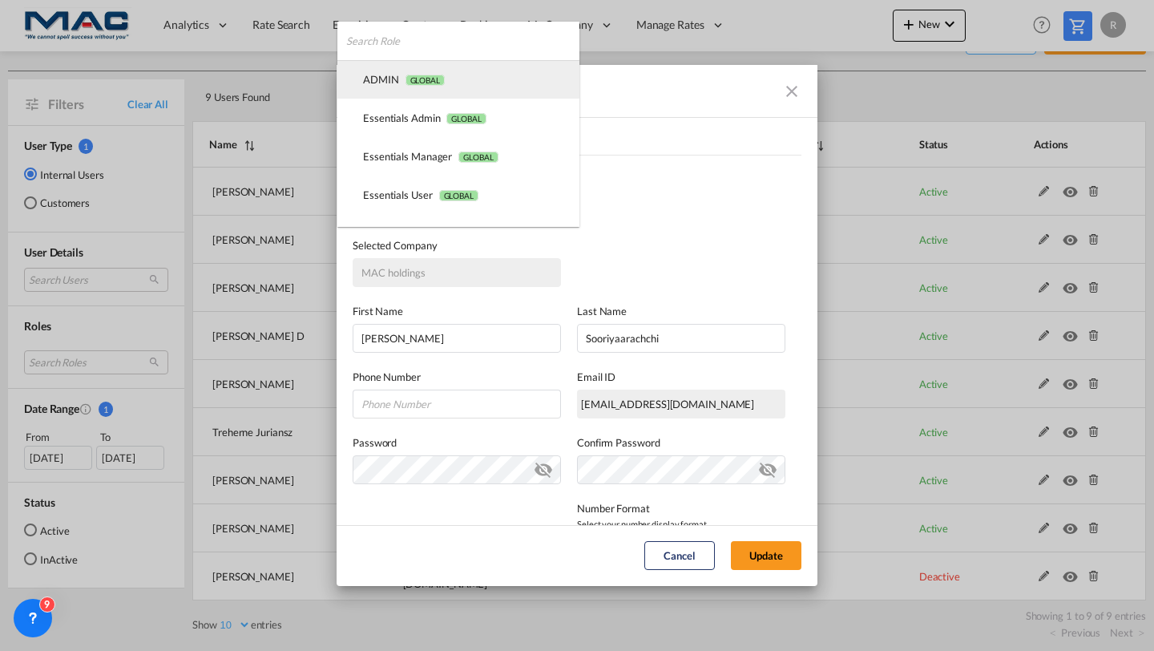
click at [437, 84] on span "GLOBAL" at bounding box center [425, 80] width 39 height 11
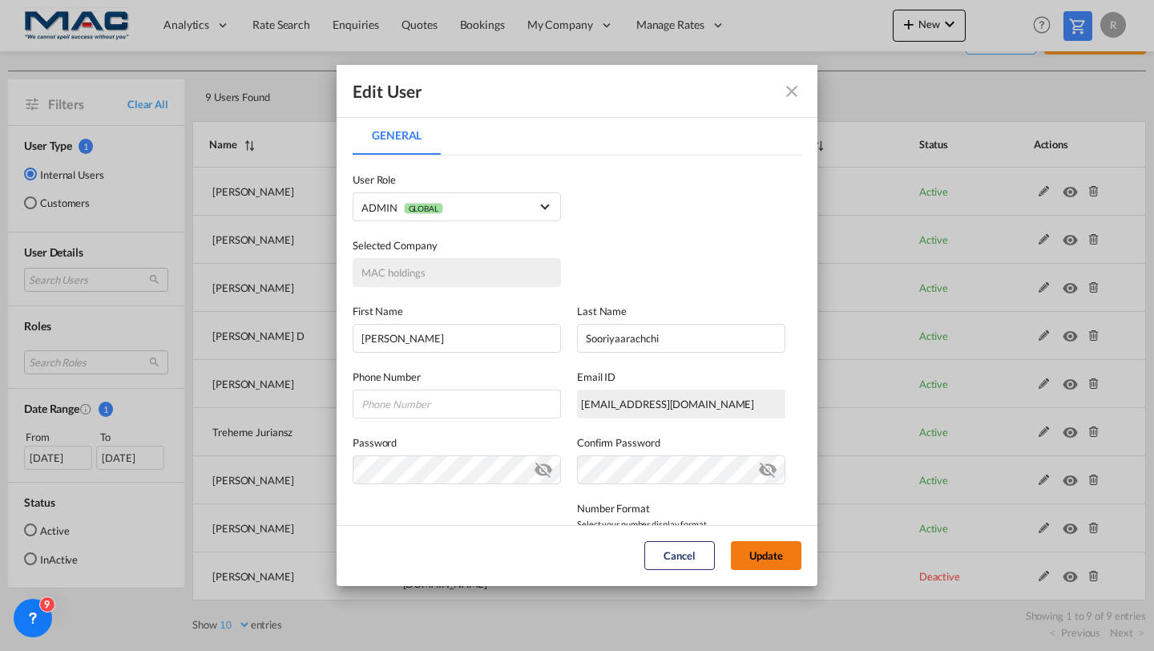
click at [770, 556] on button "Update" at bounding box center [766, 555] width 71 height 29
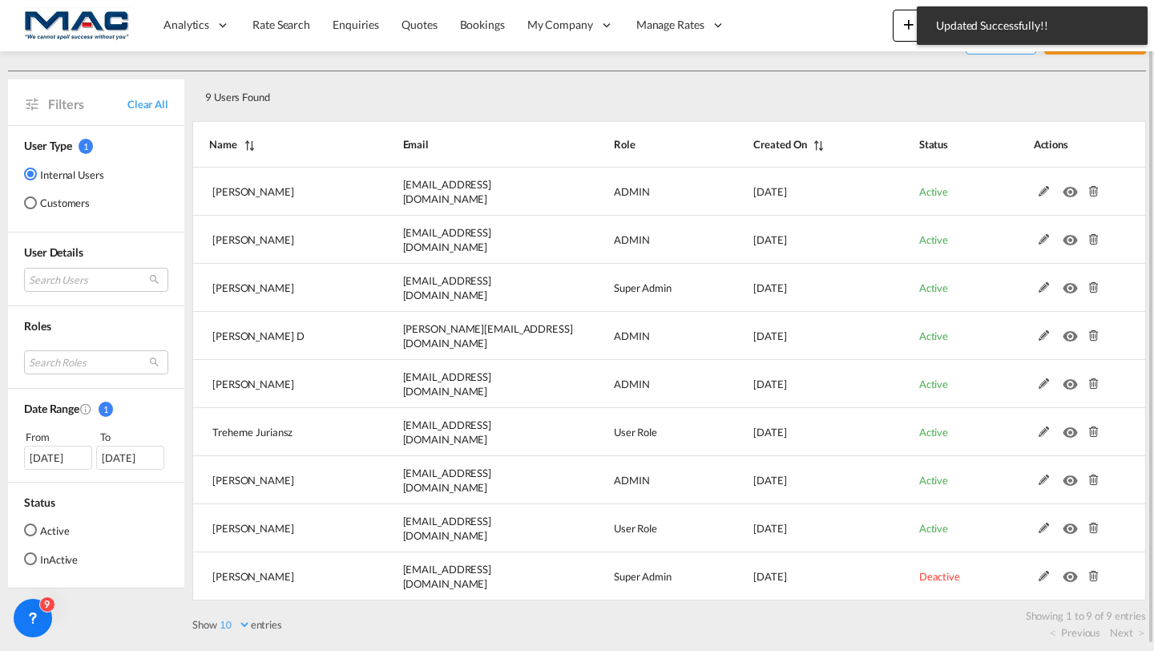
scroll to position [55, 0]
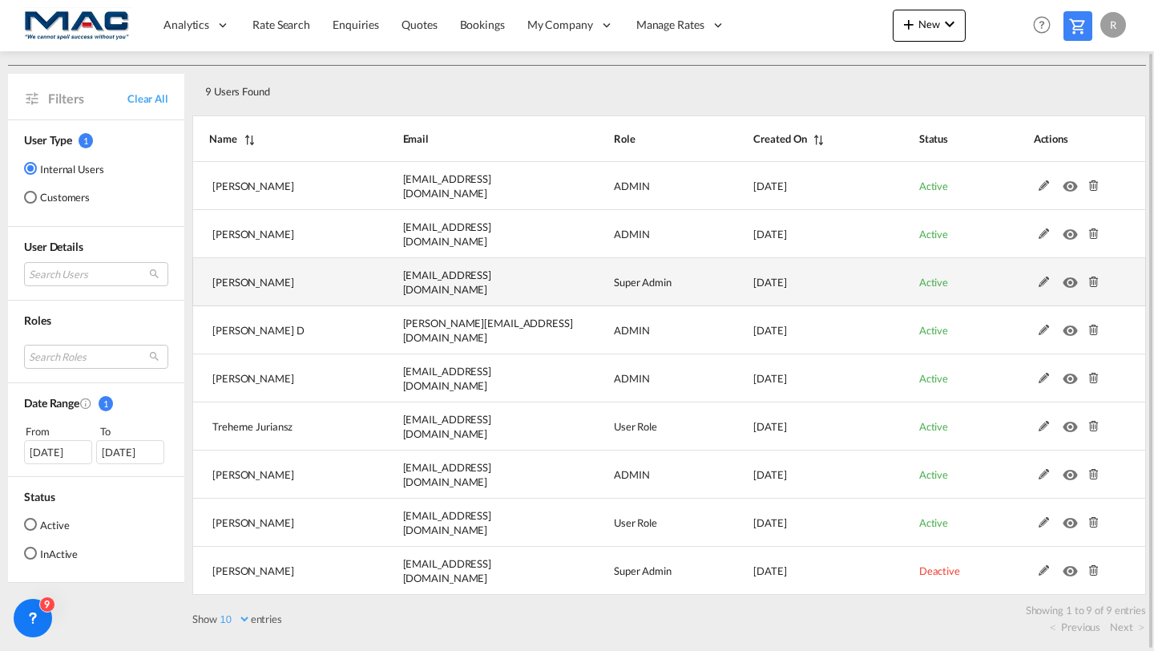
click at [1041, 284] on md-icon at bounding box center [1044, 282] width 21 height 11
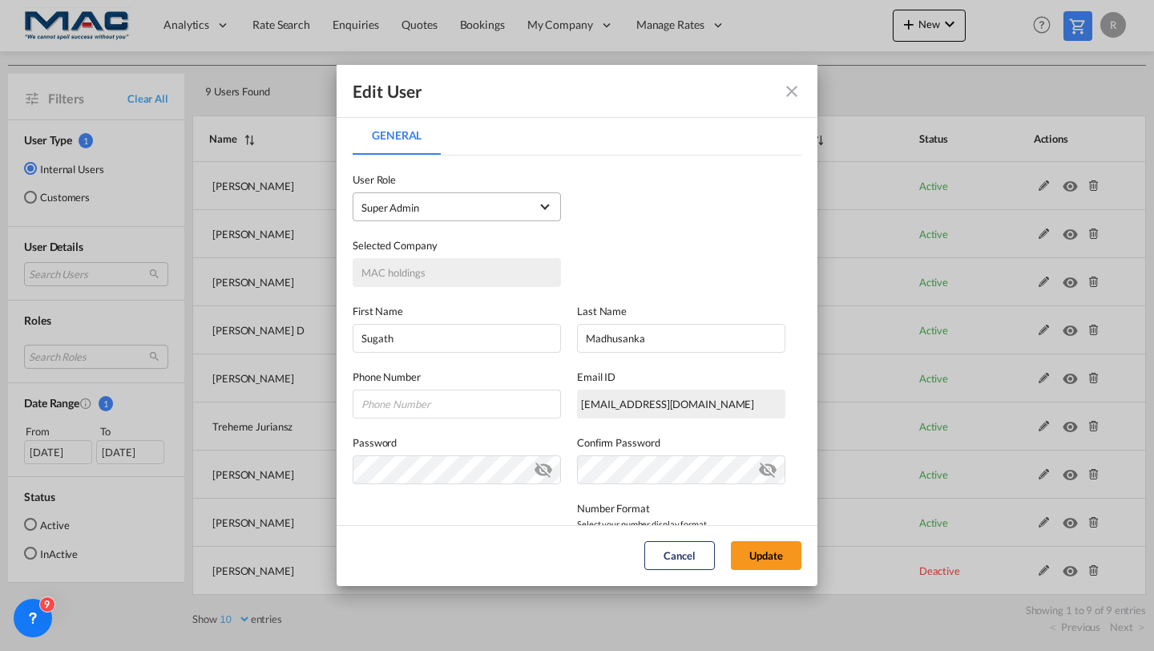
click at [510, 210] on span "Super Admin USER_DEFINED" at bounding box center [446, 208] width 168 height 16
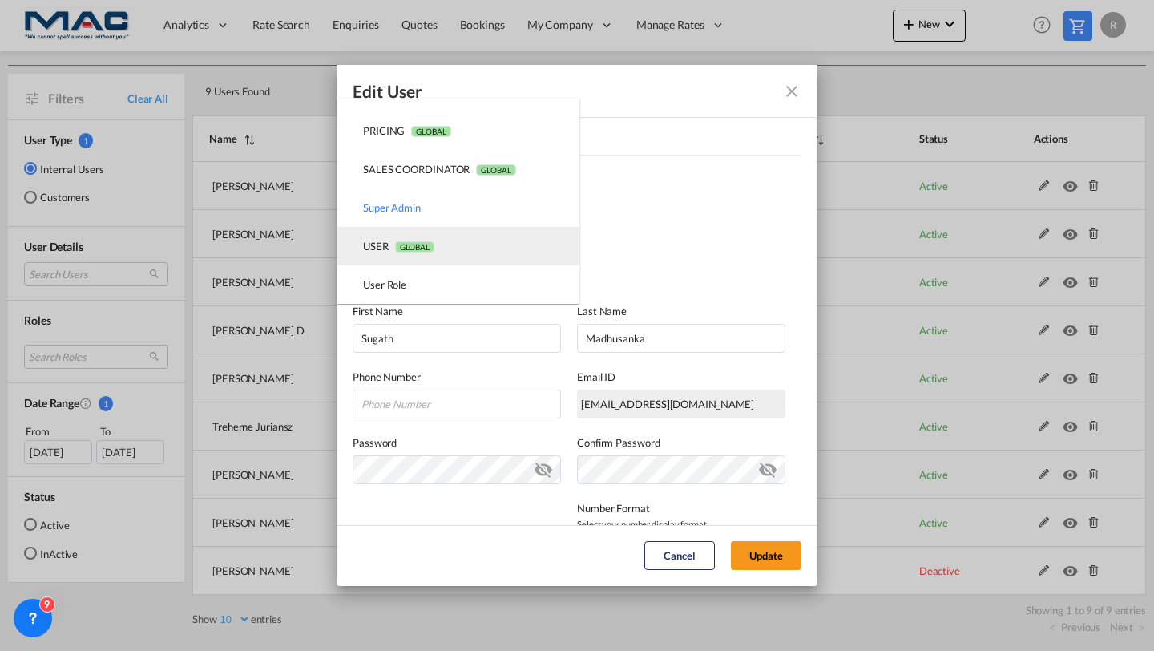
scroll to position [0, 0]
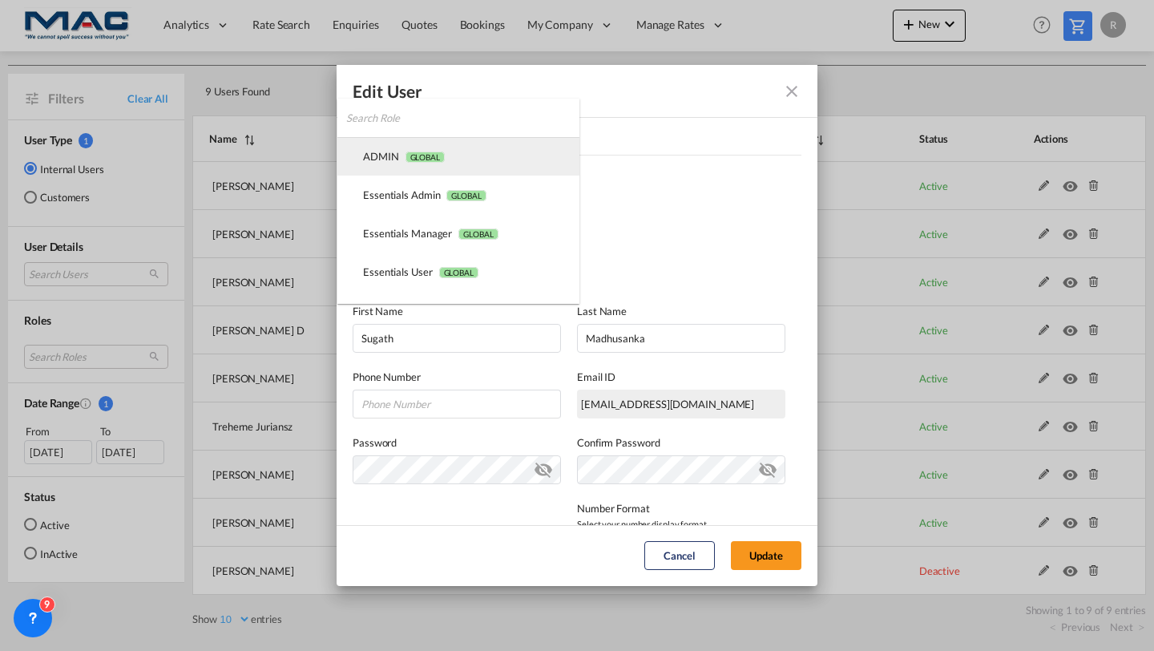
click at [449, 141] on md-option "ADMIN GLOBAL" at bounding box center [459, 156] width 242 height 38
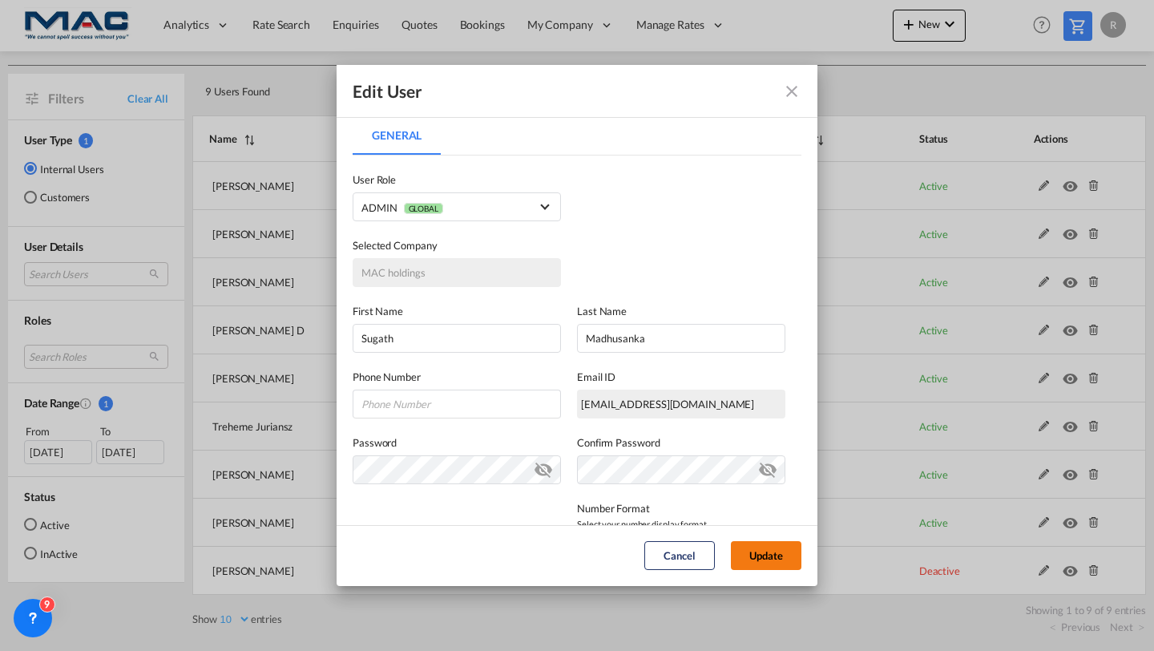
click at [762, 548] on button "Update" at bounding box center [766, 555] width 71 height 29
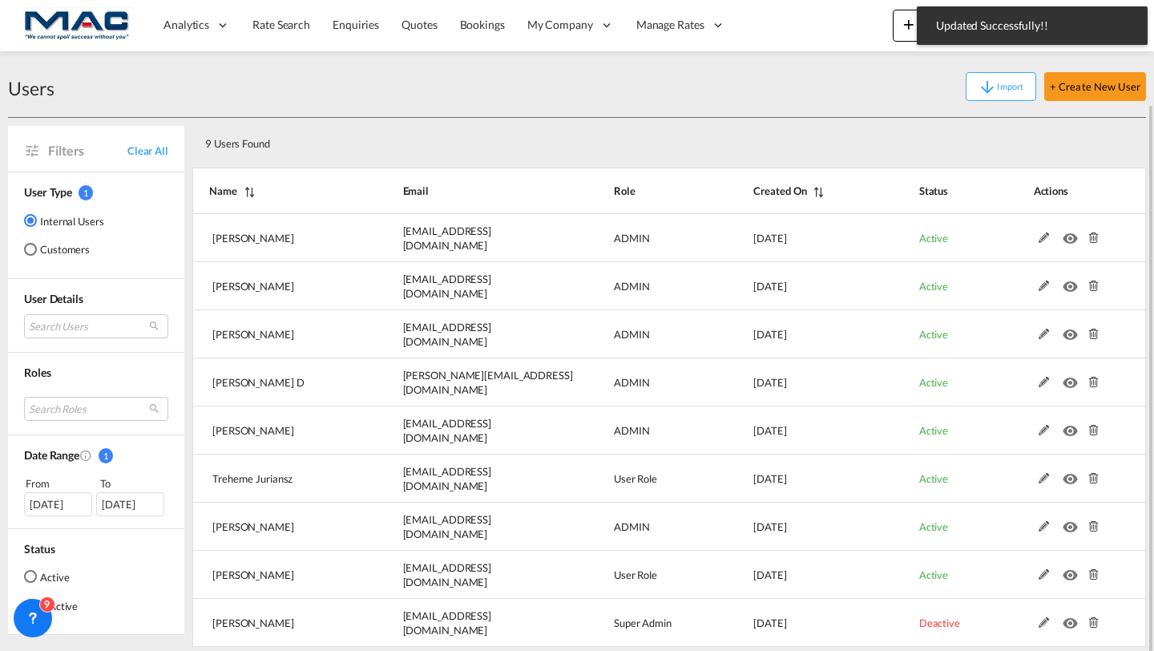
scroll to position [55, 0]
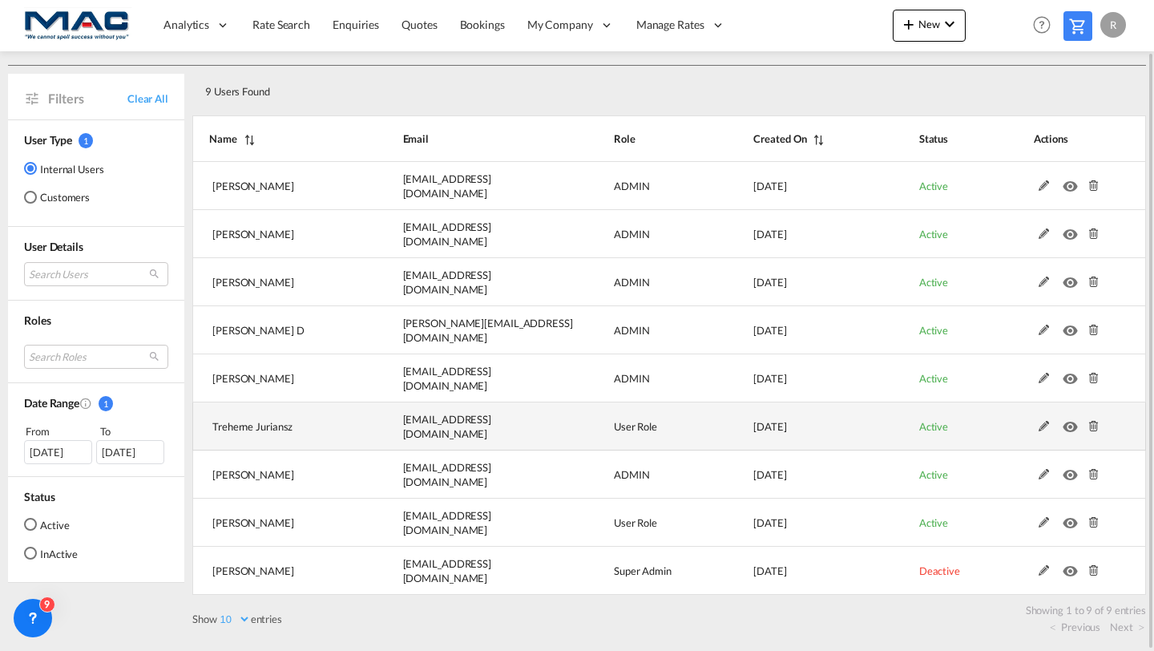
click at [1043, 428] on md-icon at bounding box center [1044, 426] width 21 height 11
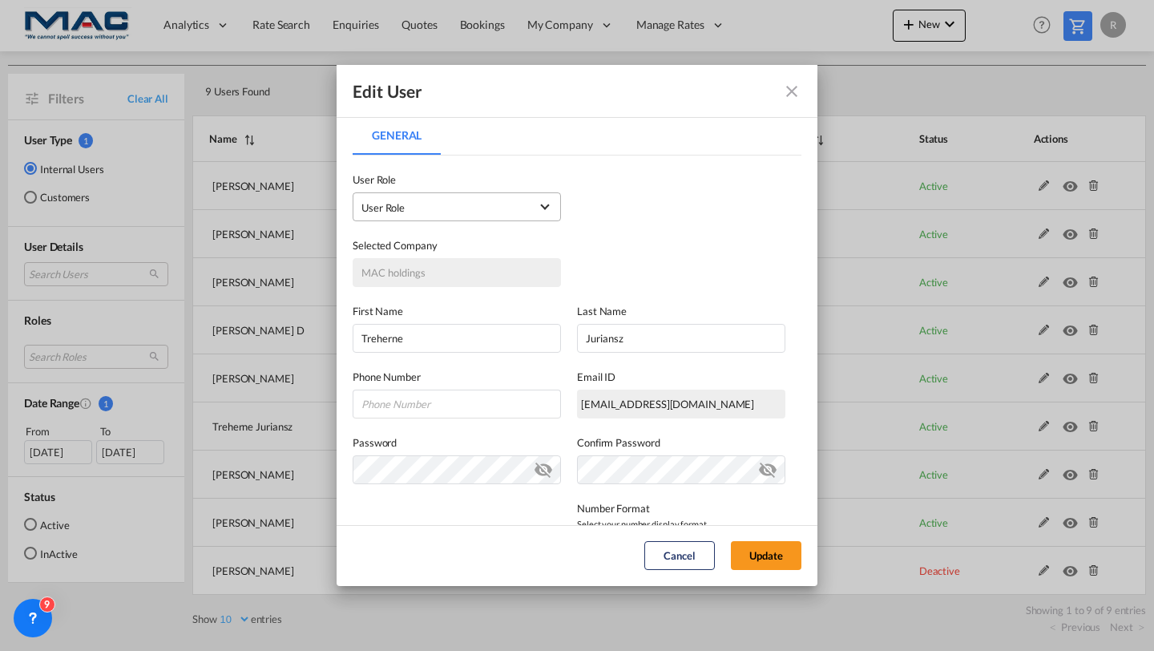
click at [469, 197] on md-select-value "User Role USER_DEFINED" at bounding box center [457, 206] width 191 height 21
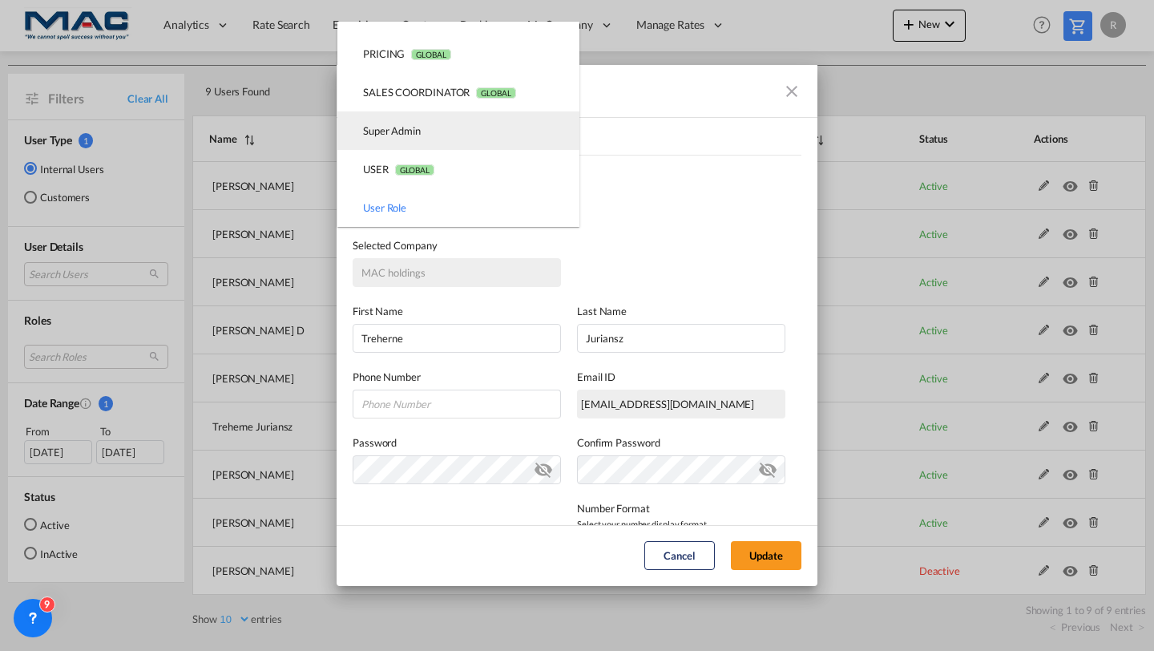
scroll to position [0, 0]
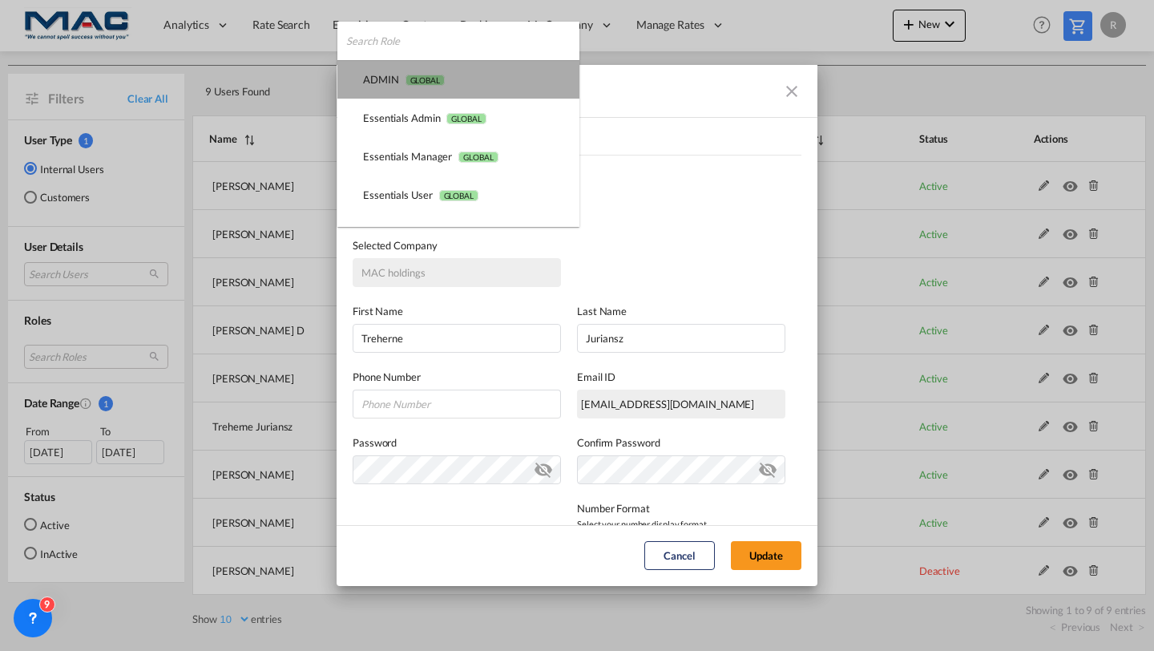
click at [455, 85] on md-option "ADMIN GLOBAL" at bounding box center [459, 79] width 242 height 38
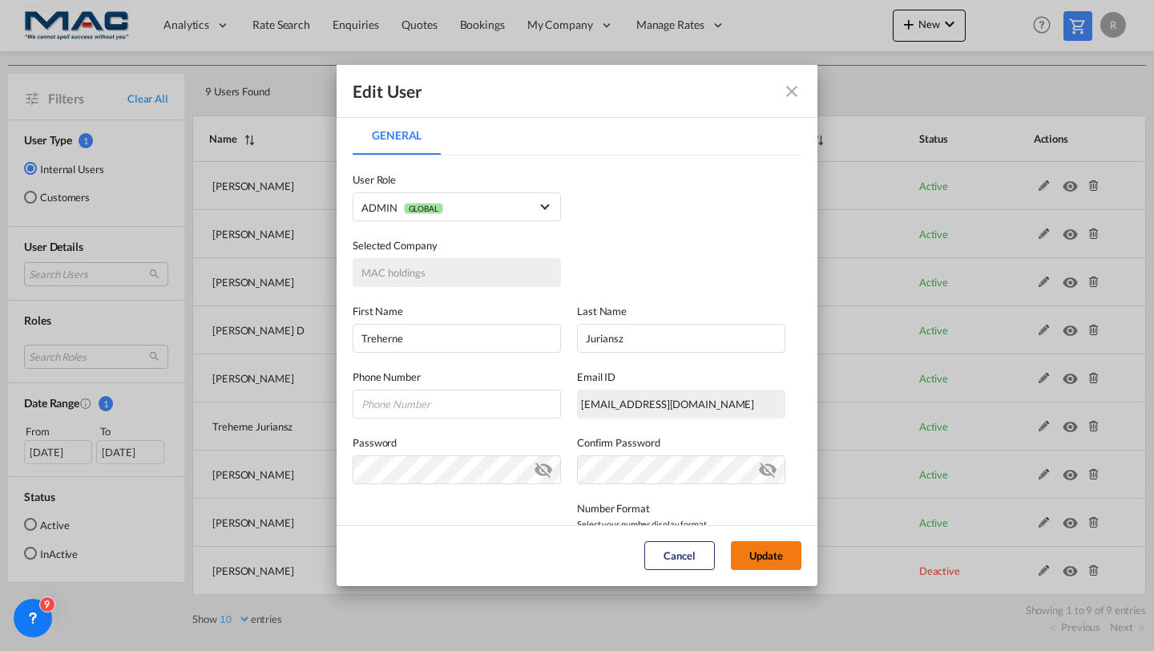
click at [748, 549] on button "Update" at bounding box center [766, 555] width 71 height 29
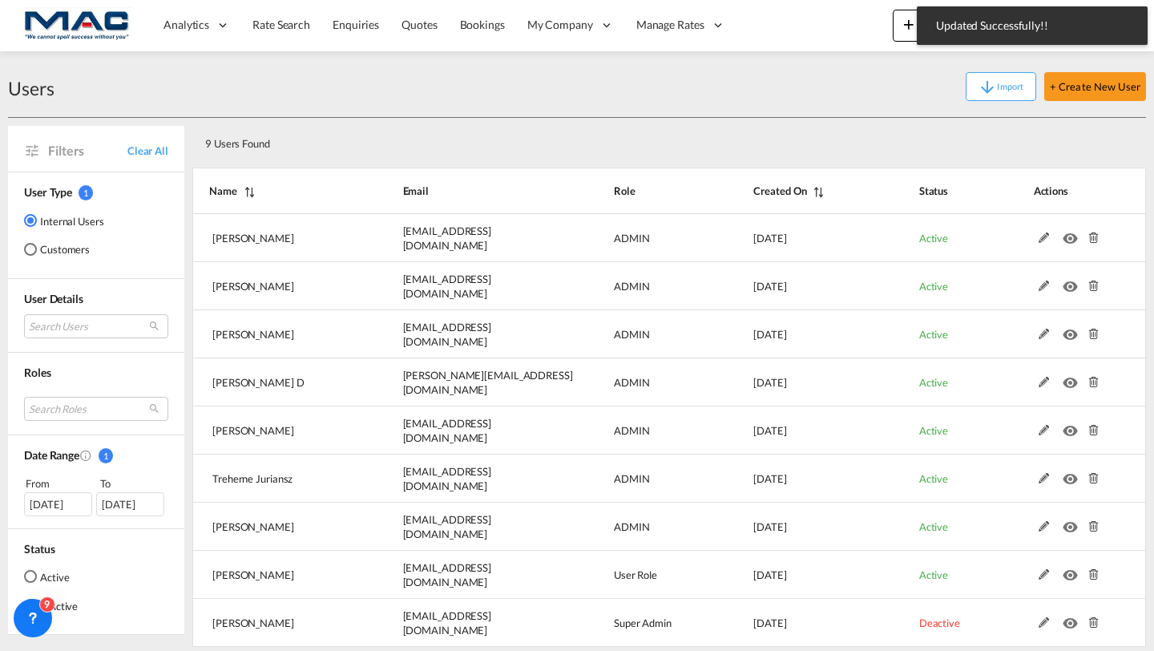
scroll to position [55, 0]
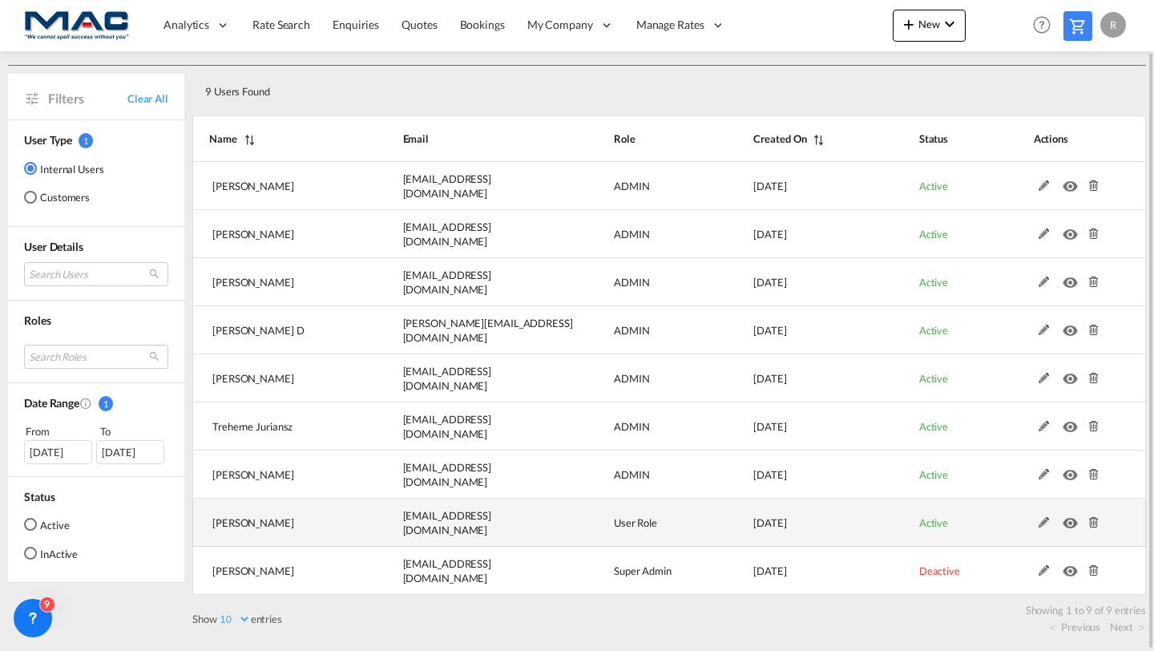
click at [1045, 521] on md-icon at bounding box center [1044, 522] width 21 height 11
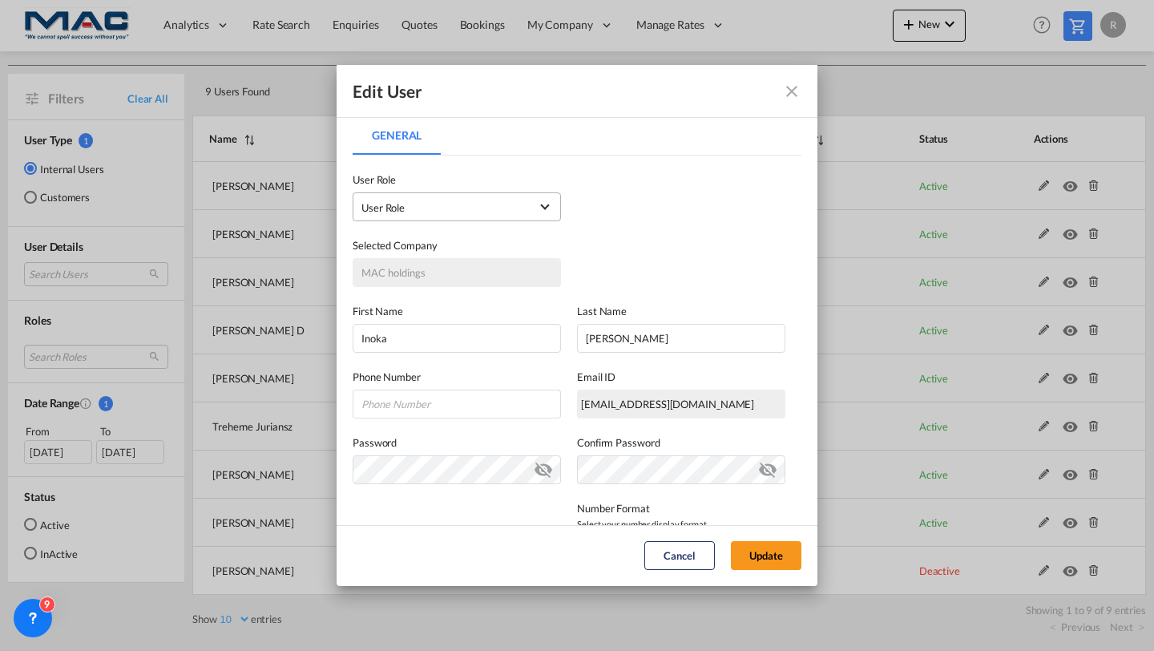
click at [507, 210] on span "User Role USER_DEFINED" at bounding box center [446, 208] width 168 height 16
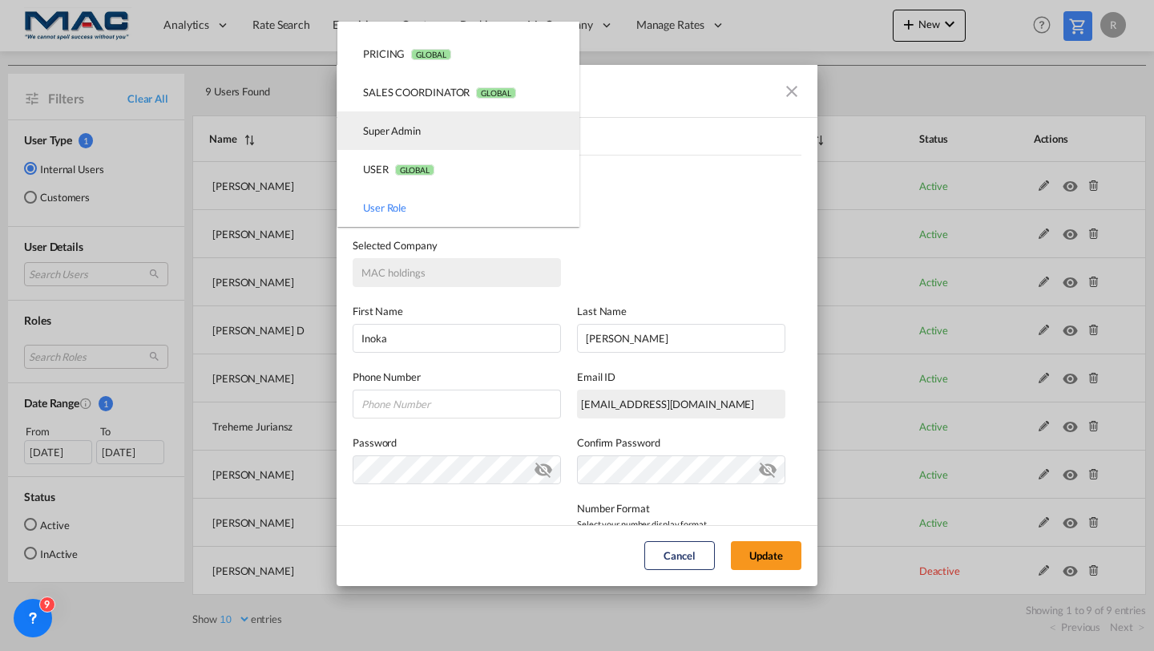
scroll to position [0, 0]
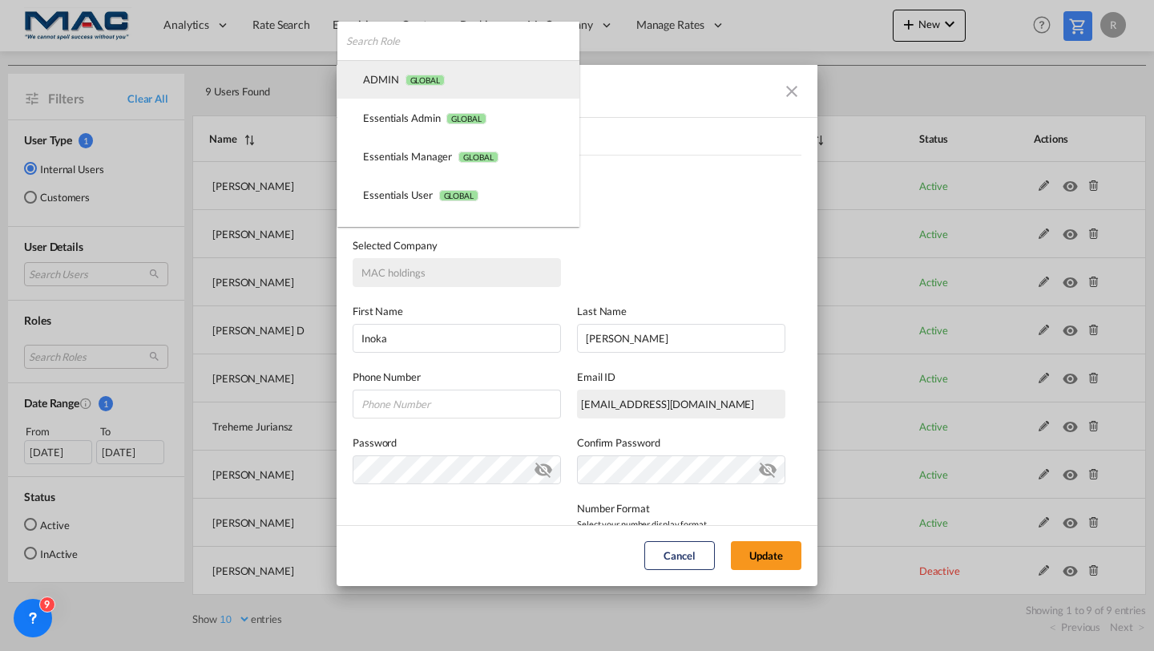
click at [447, 87] on md-option "ADMIN GLOBAL" at bounding box center [459, 79] width 242 height 38
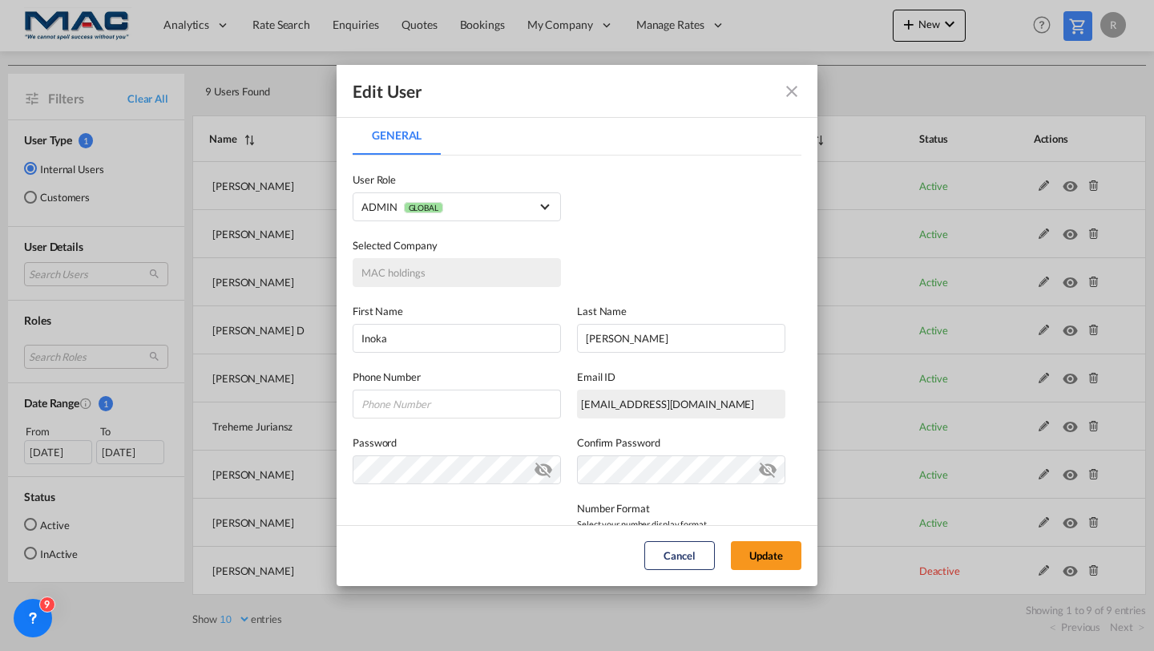
click at [746, 538] on md-dialog-actions "Cancel Update" at bounding box center [577, 555] width 481 height 61
click at [750, 554] on button "Update" at bounding box center [766, 555] width 71 height 29
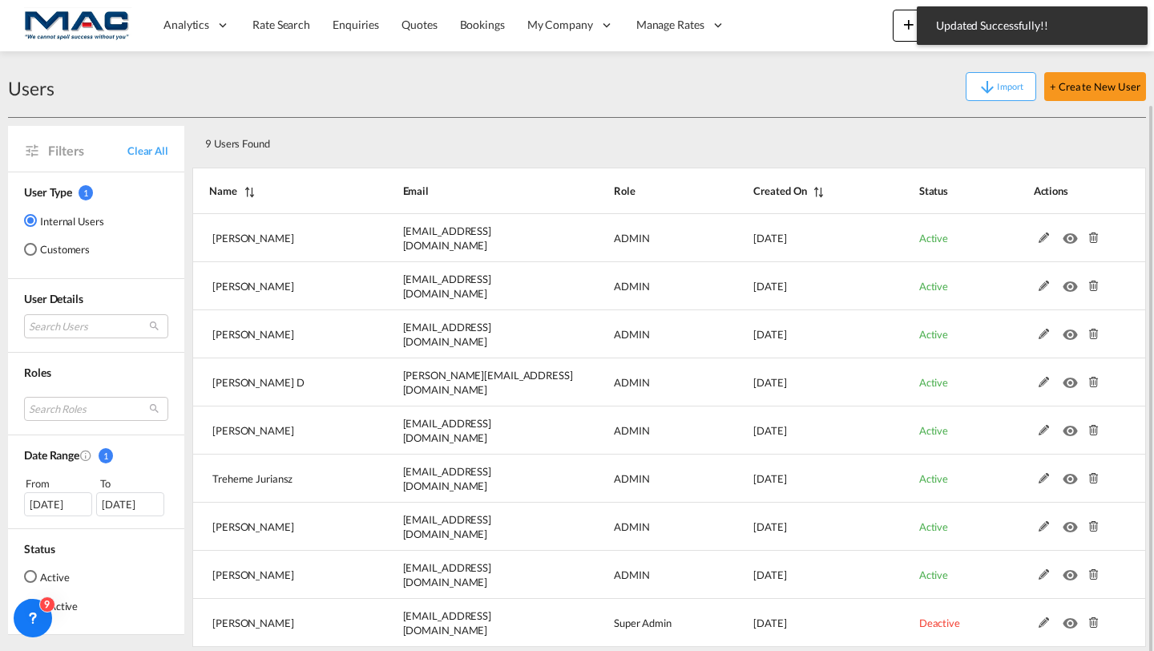
scroll to position [55, 0]
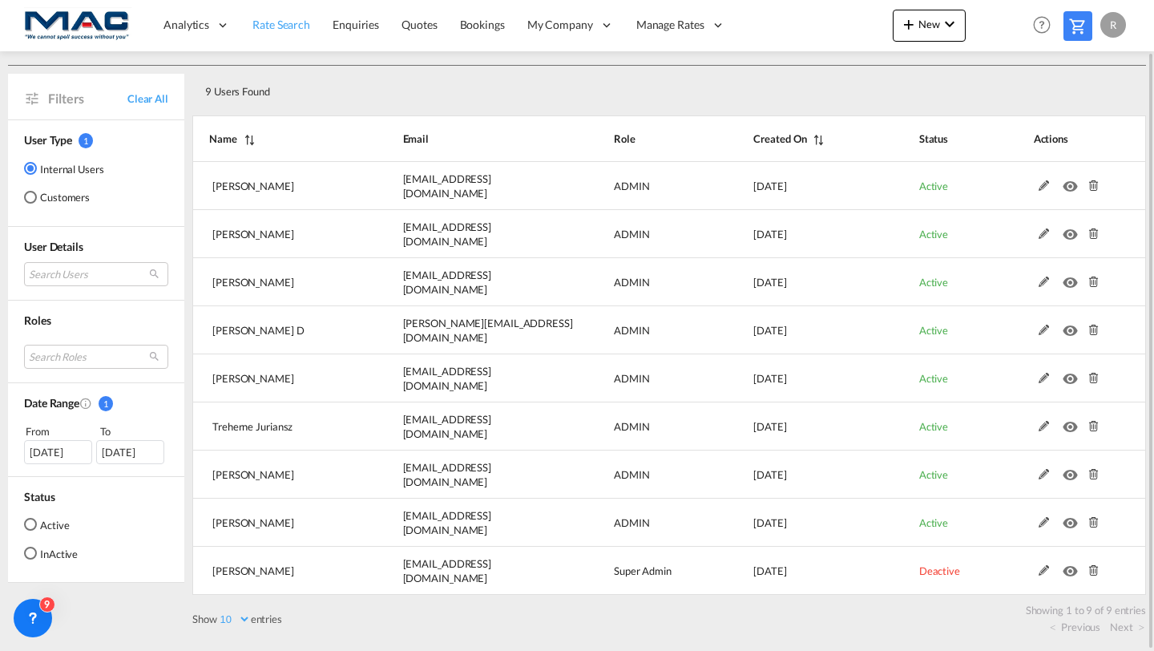
click at [275, 25] on span "Rate Search" at bounding box center [282, 25] width 58 height 14
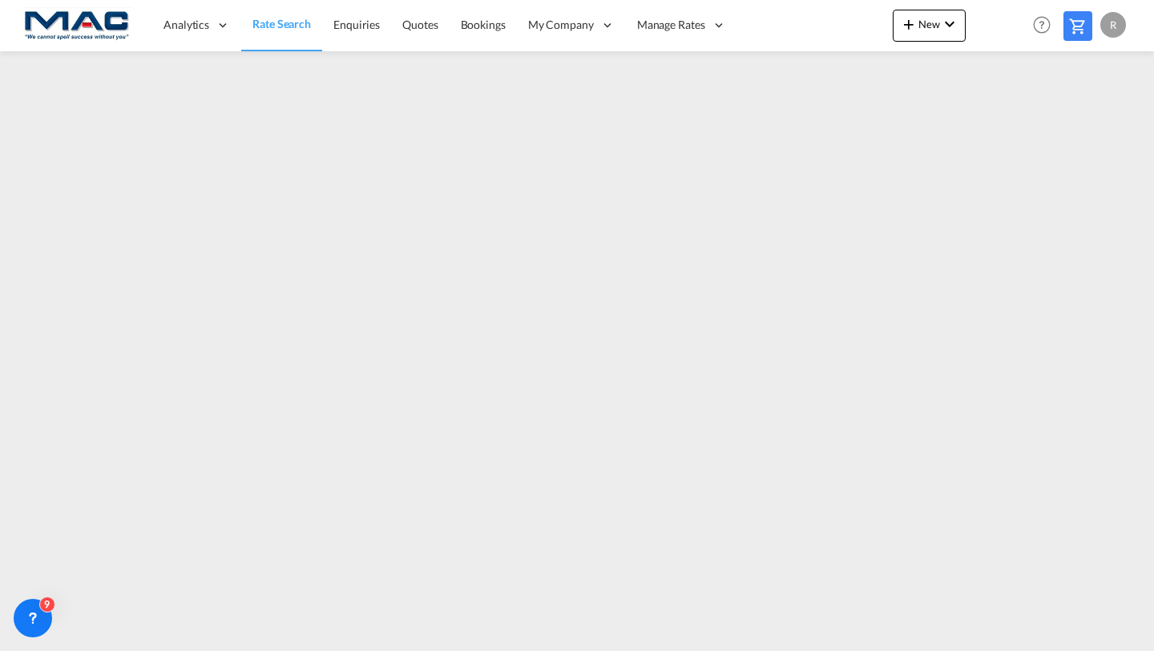
click at [285, 30] on span "Rate Search" at bounding box center [282, 24] width 59 height 16
click at [1110, 16] on div "R" at bounding box center [1114, 25] width 26 height 26
click at [1063, 127] on button "Logout" at bounding box center [1095, 123] width 104 height 32
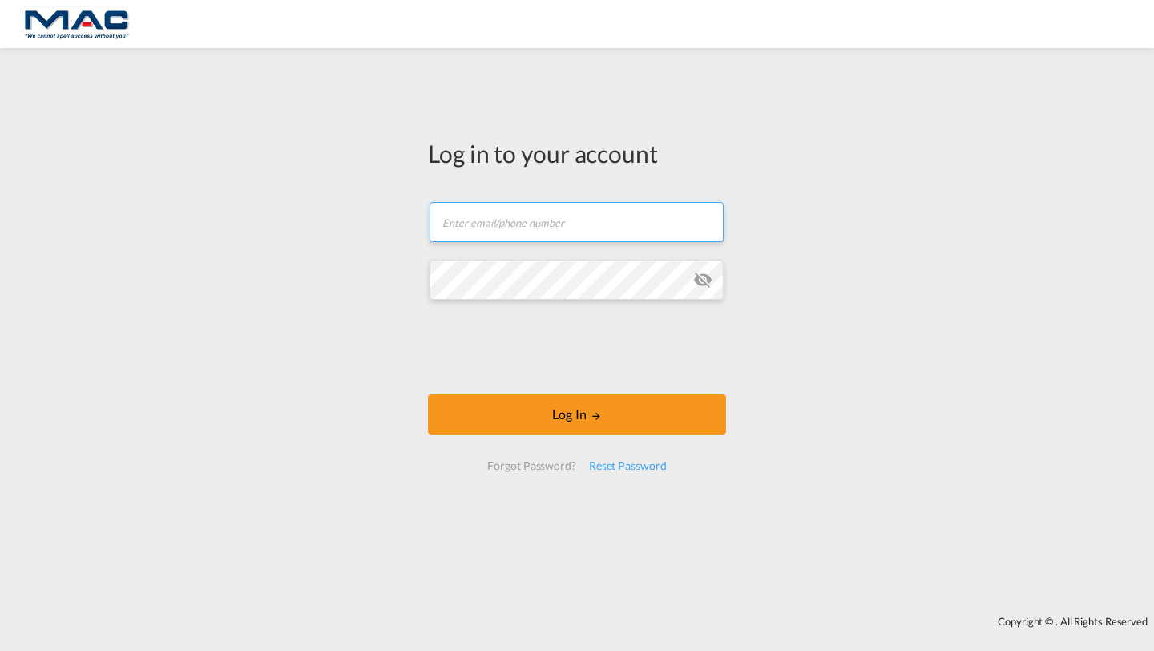
type input "[PERSON_NAME][EMAIL_ADDRESS][DOMAIN_NAME]"
click at [556, 224] on input "[PERSON_NAME][EMAIL_ADDRESS][DOMAIN_NAME]" at bounding box center [577, 222] width 294 height 40
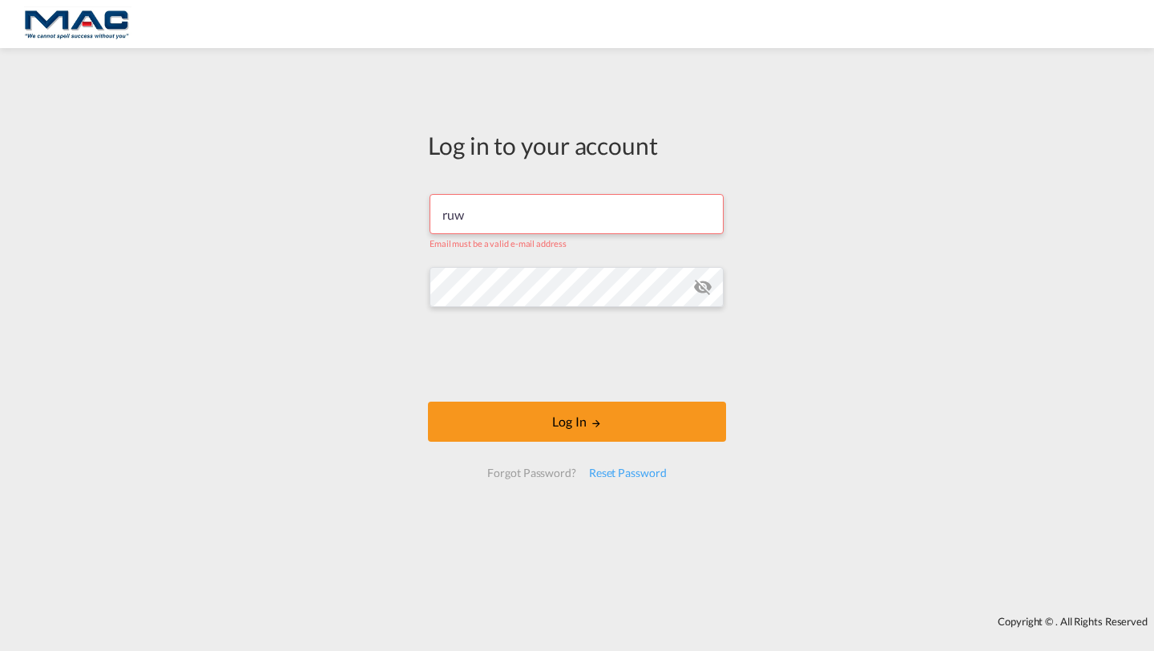
type input "[EMAIL_ADDRESS][DOMAIN_NAME]"
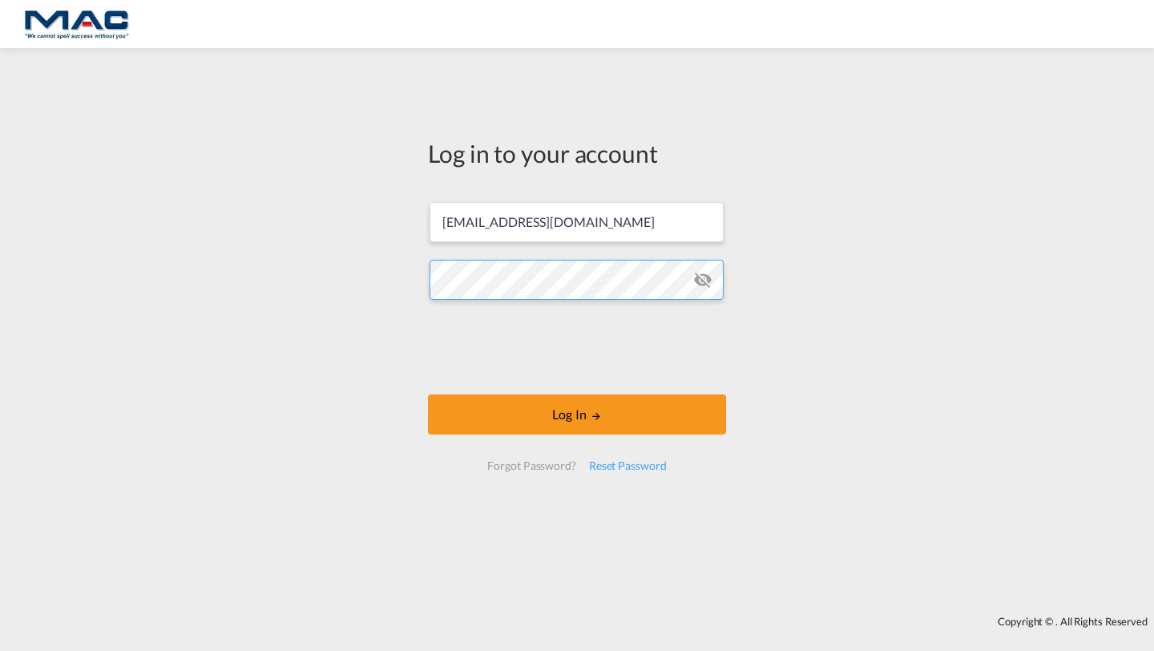
click at [428, 394] on button "Log In" at bounding box center [577, 414] width 298 height 40
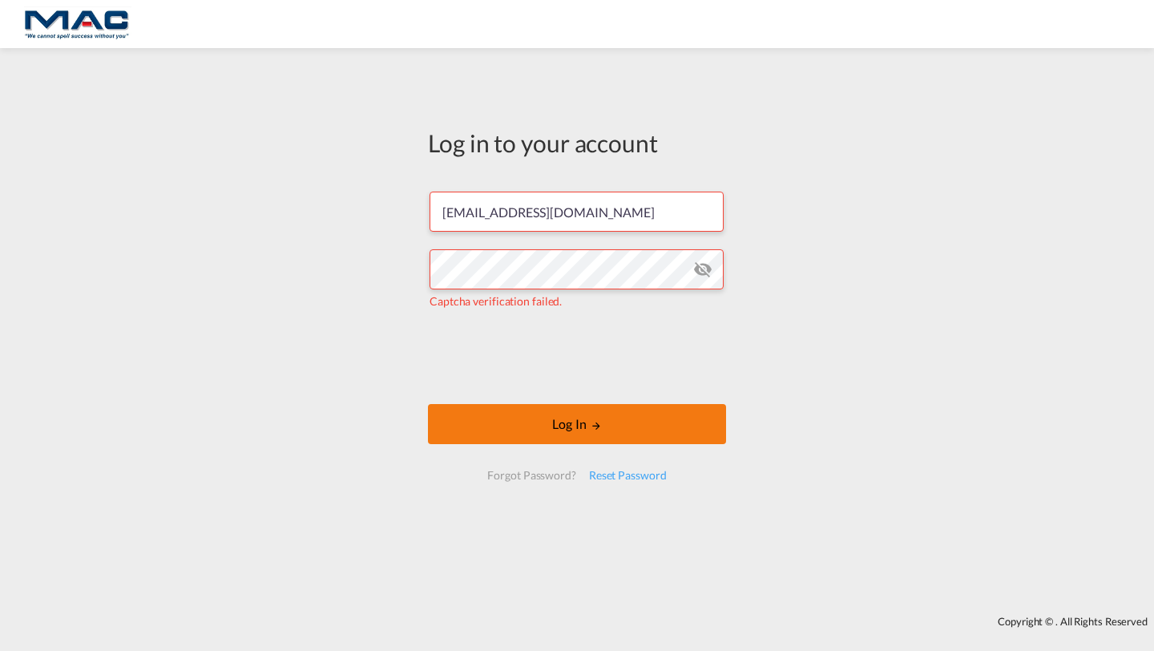
click at [469, 422] on button "Log In" at bounding box center [577, 424] width 298 height 40
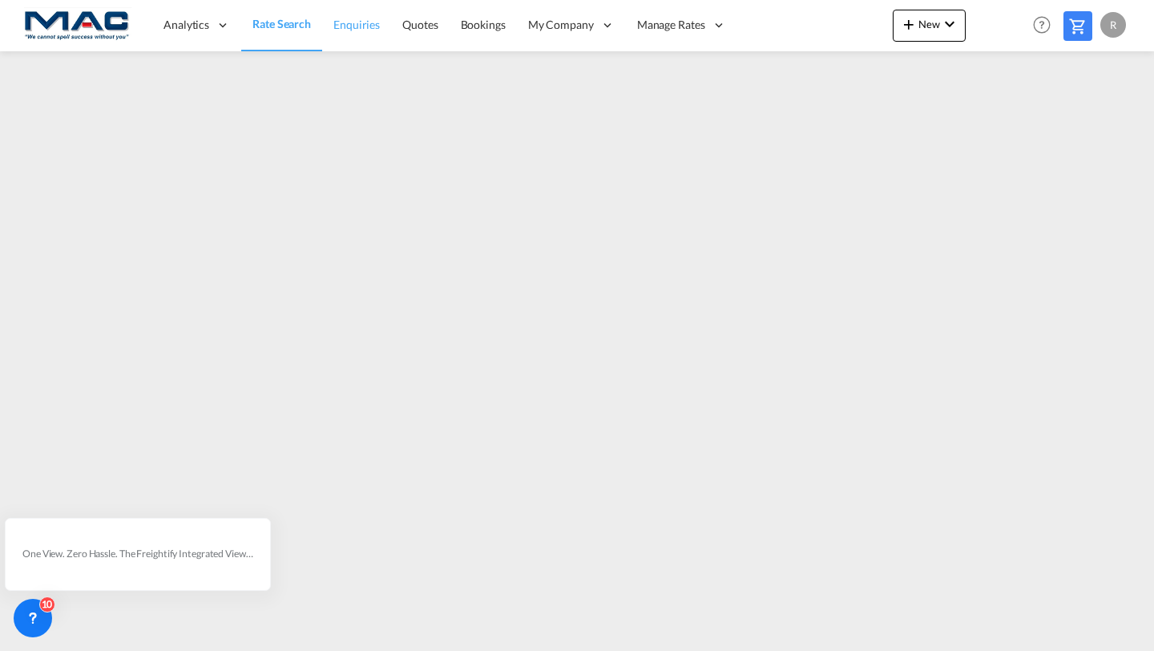
click at [355, 25] on span "Enquiries" at bounding box center [357, 25] width 46 height 14
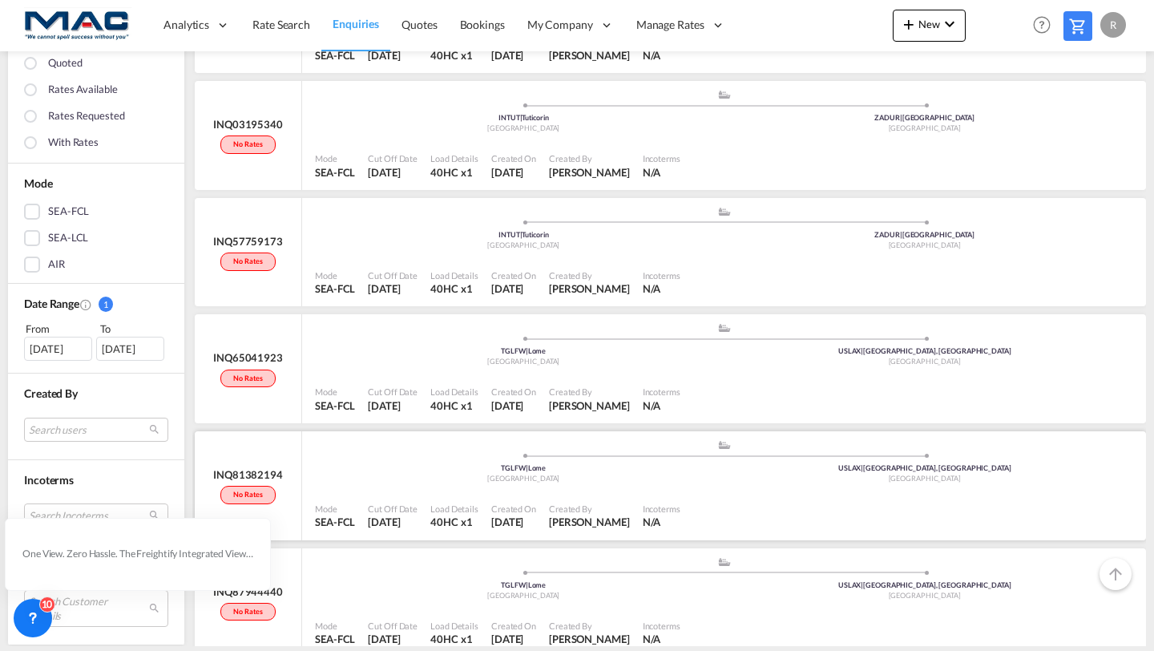
scroll to position [495, 0]
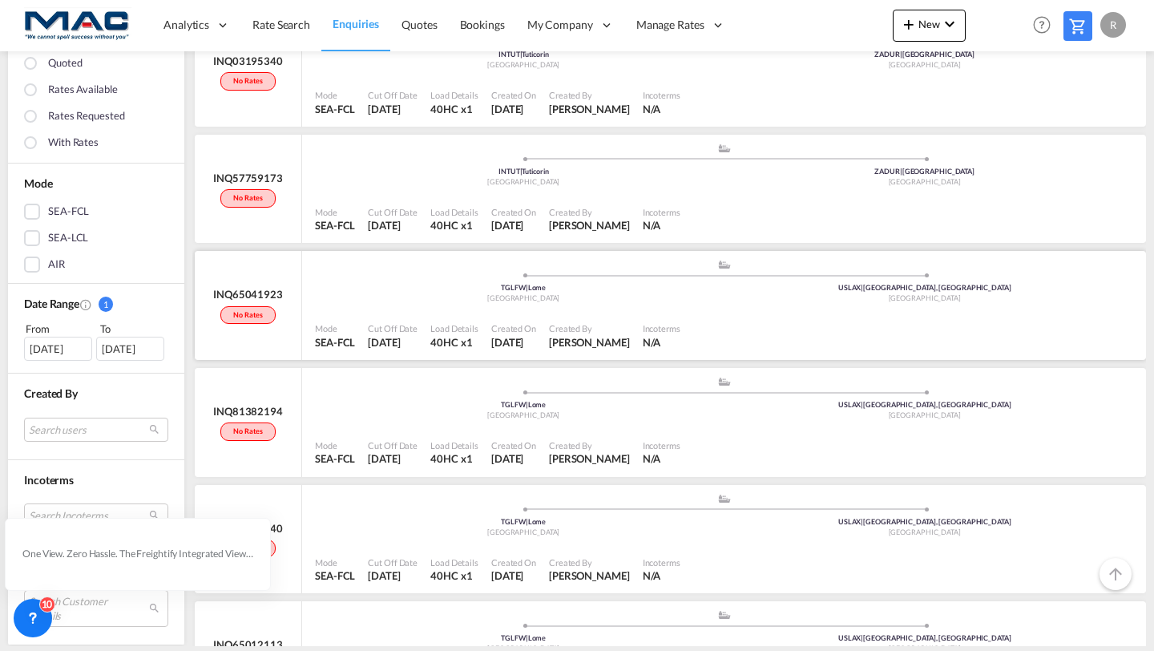
click at [426, 293] on div "TGLFW | Lome" at bounding box center [524, 288] width 402 height 10
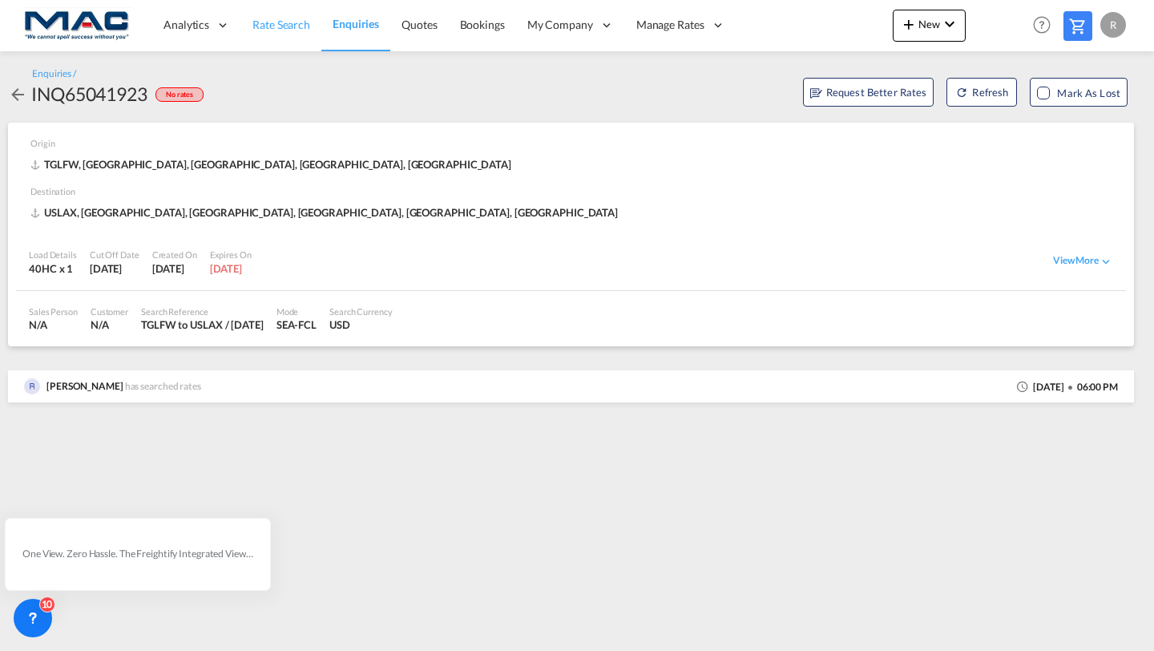
click at [261, 31] on span "Rate Search" at bounding box center [282, 25] width 58 height 16
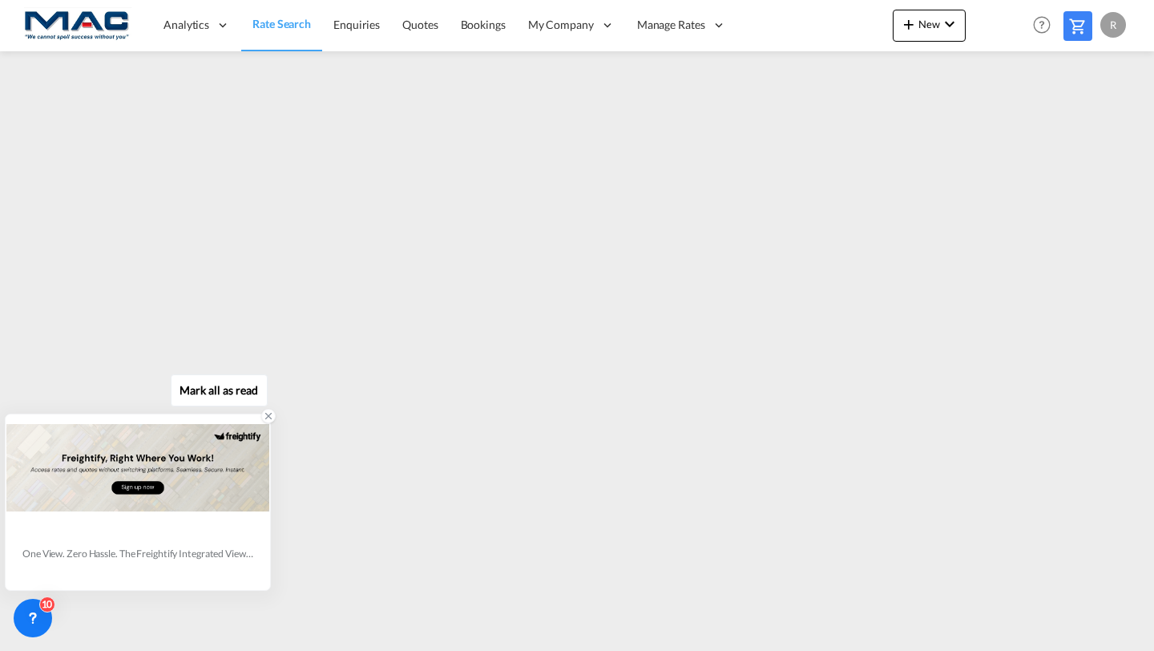
click at [266, 419] on icon at bounding box center [268, 415] width 11 height 11
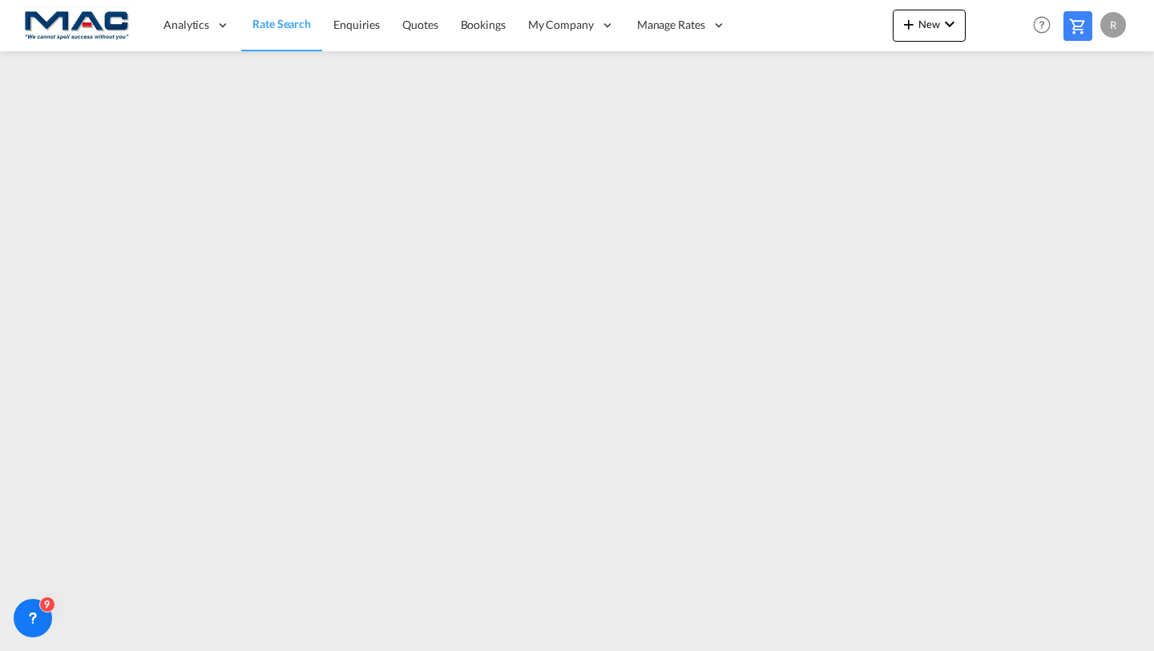
click at [271, 26] on span "Rate Search" at bounding box center [282, 24] width 59 height 14
click at [362, 34] on link "Enquiries" at bounding box center [356, 25] width 69 height 52
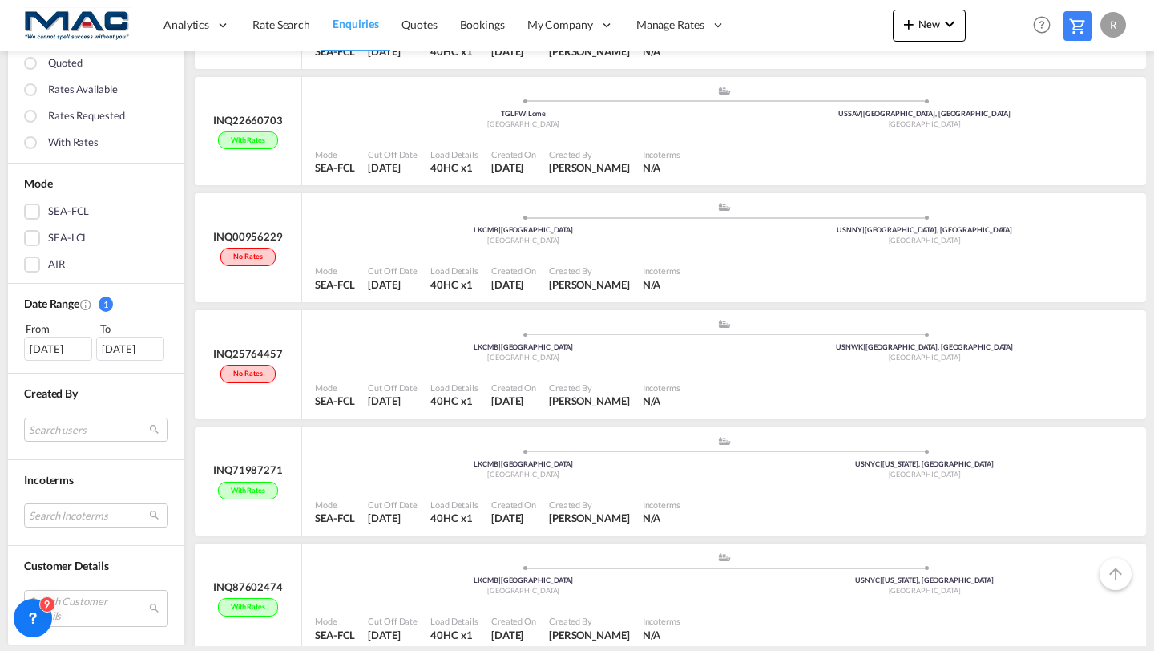
scroll to position [1958, 0]
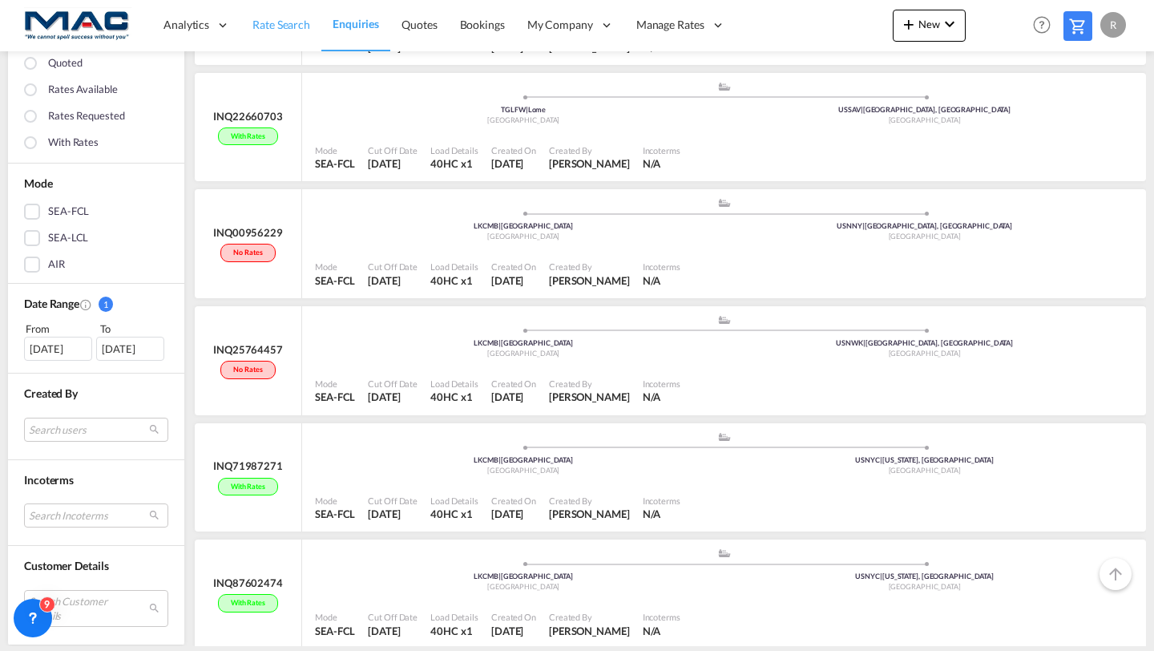
click at [301, 33] on link "Rate Search" at bounding box center [281, 25] width 80 height 52
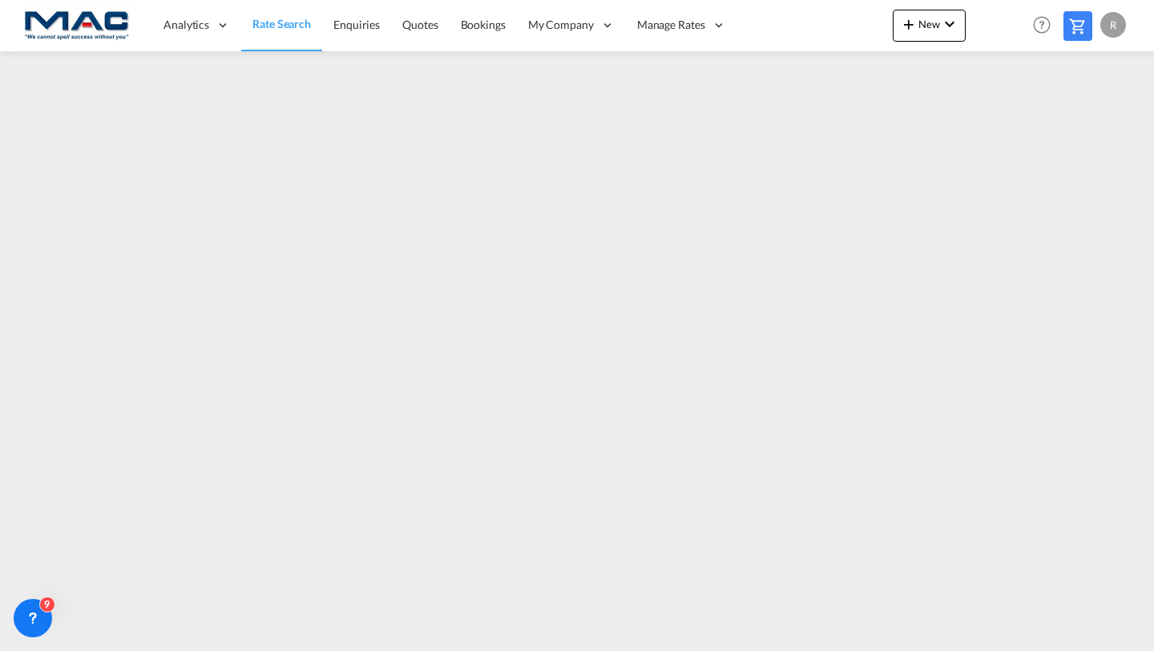
click at [1118, 33] on div "R" at bounding box center [1114, 25] width 26 height 26
